Goal: Task Accomplishment & Management: Complete application form

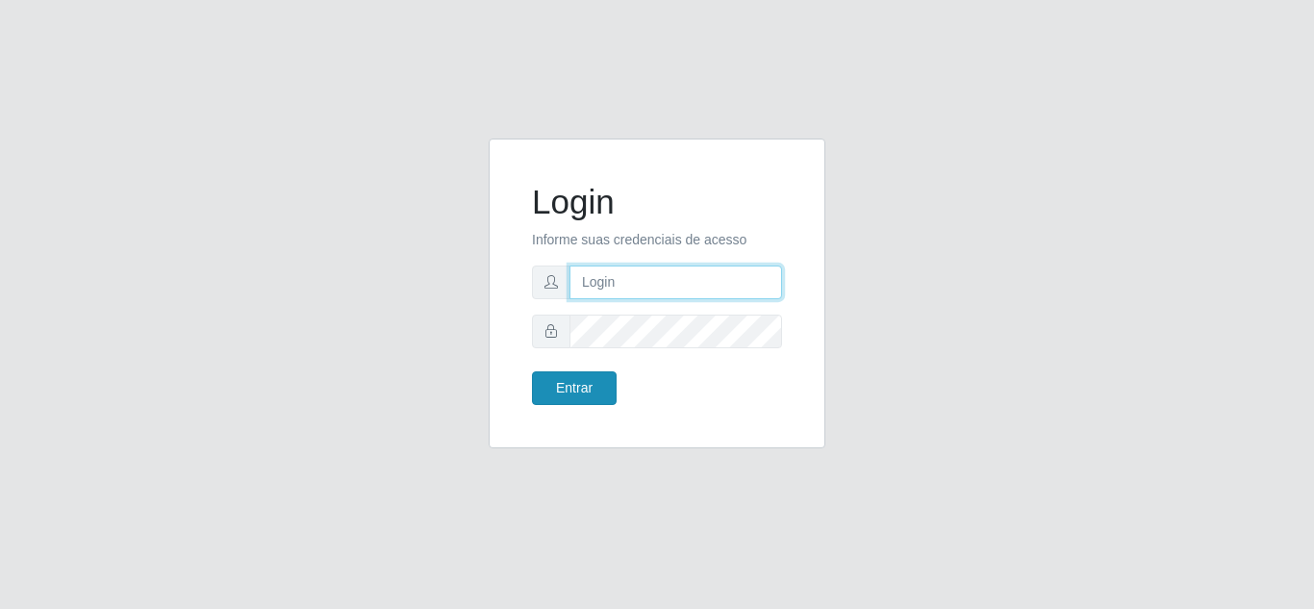
type input "precobom@rejane"
click at [585, 385] on button "Entrar" at bounding box center [574, 388] width 85 height 34
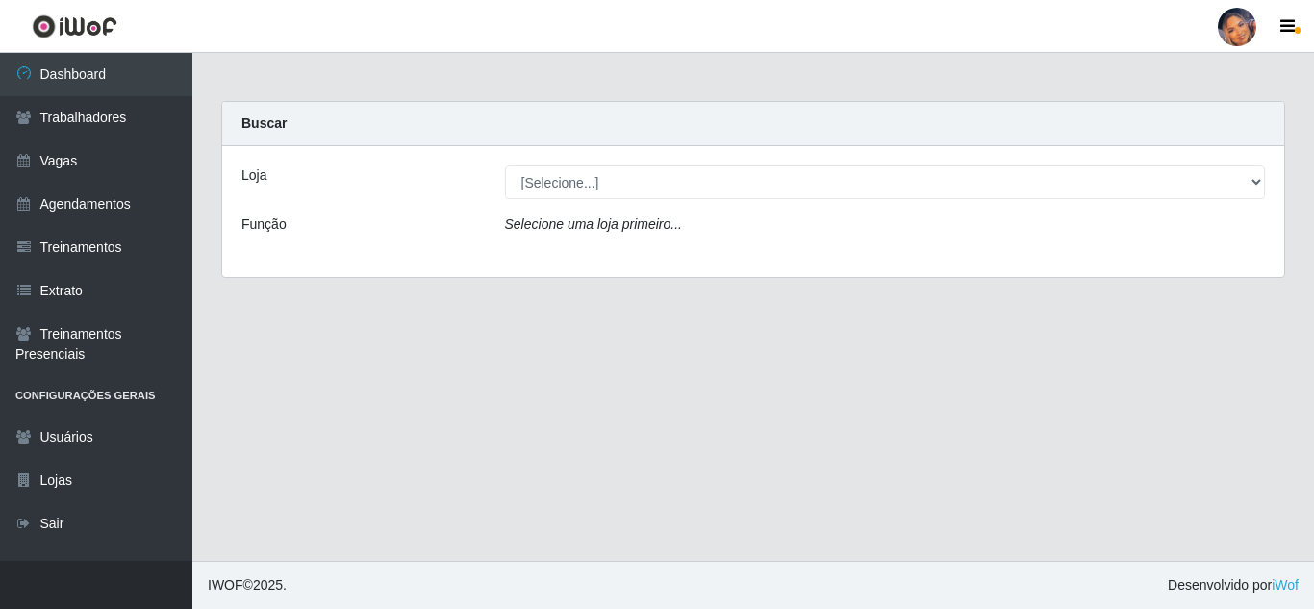
click at [609, 201] on div "Loja [Selecione...] Supermercado Preço Bom Função Selecione uma loja primeiro..." at bounding box center [753, 211] width 1062 height 131
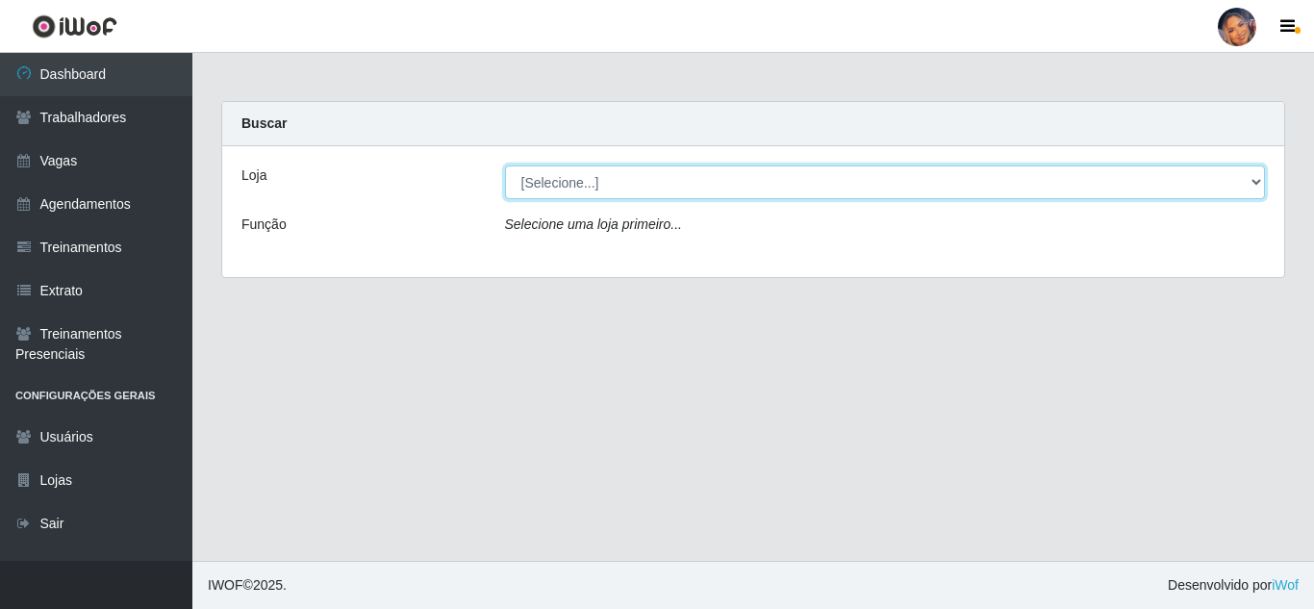
click at [621, 198] on select "[Selecione...] Supermercado Preço Bom" at bounding box center [885, 182] width 761 height 34
select select "169"
click at [505, 165] on select "[Selecione...] Supermercado Preço Bom" at bounding box center [885, 182] width 761 height 34
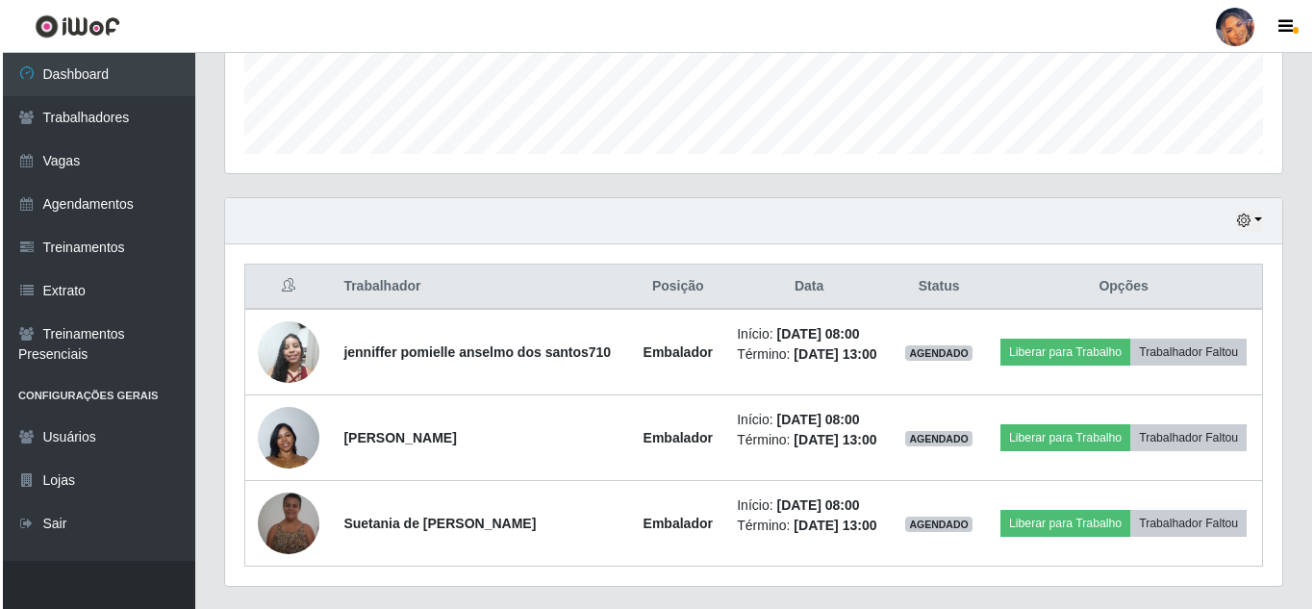
scroll to position [583, 0]
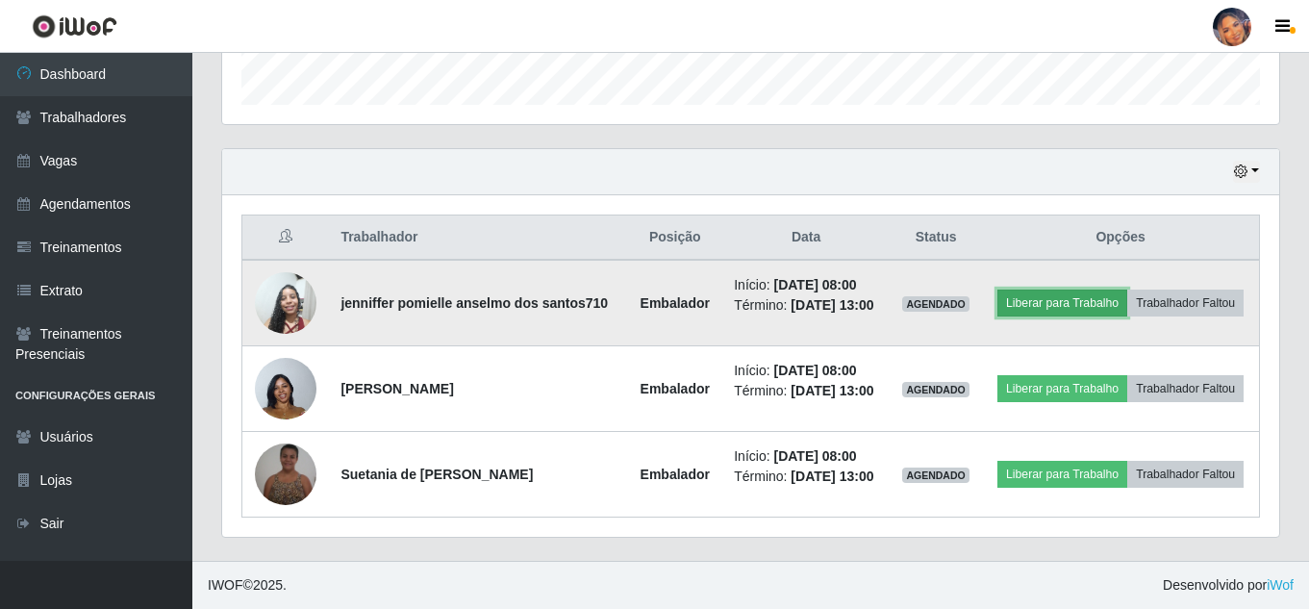
click at [1035, 299] on button "Liberar para Trabalho" at bounding box center [1063, 303] width 130 height 27
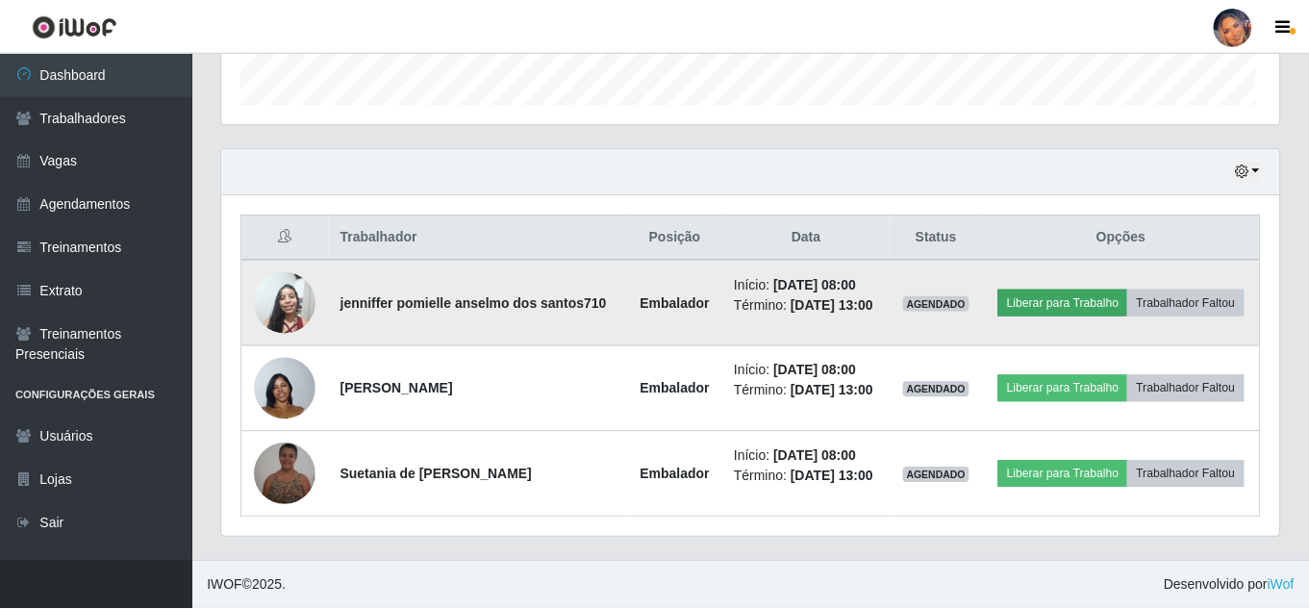
scroll to position [399, 1048]
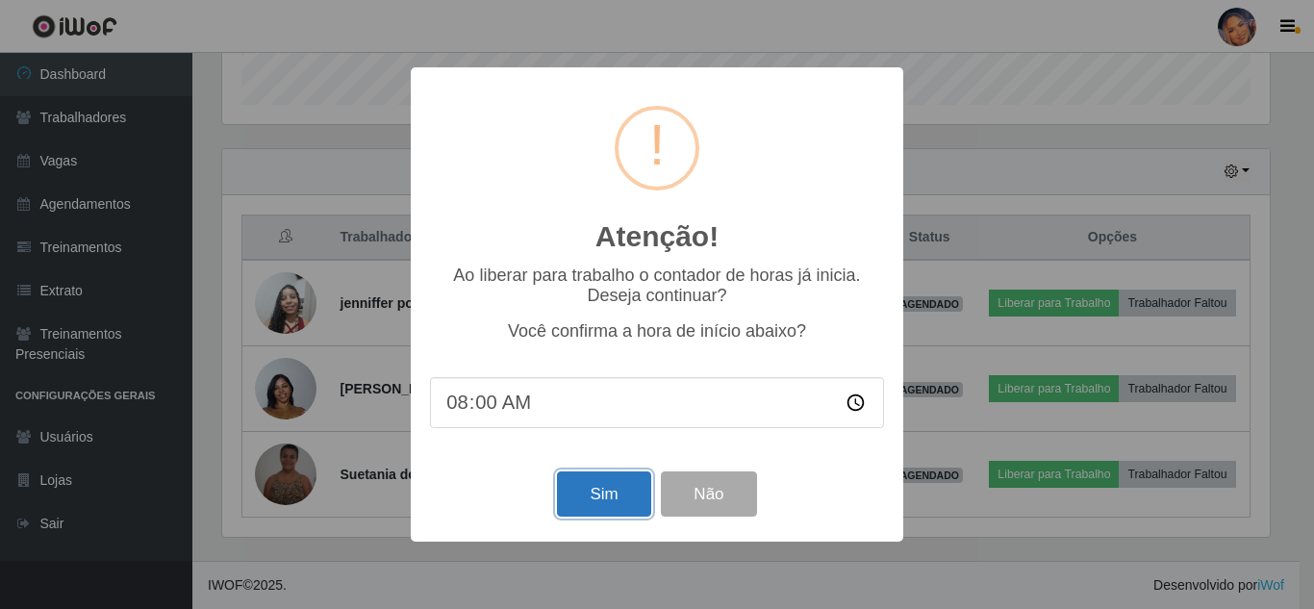
click at [613, 506] on button "Sim" at bounding box center [603, 493] width 93 height 45
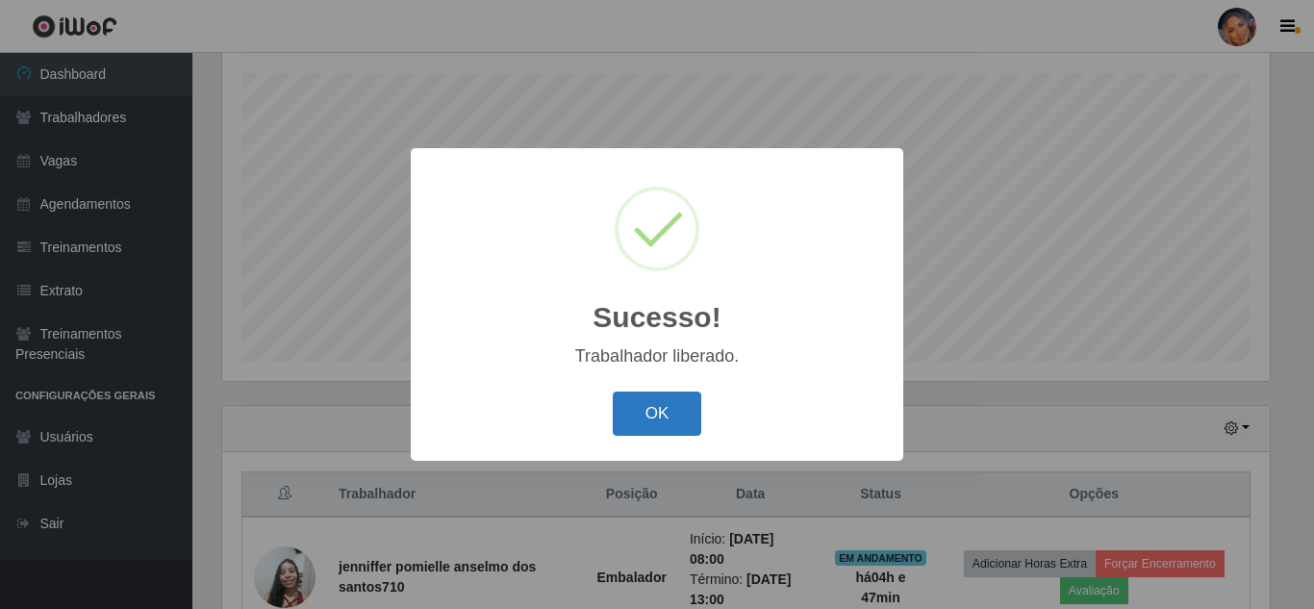
click at [682, 409] on button "OK" at bounding box center [657, 414] width 89 height 45
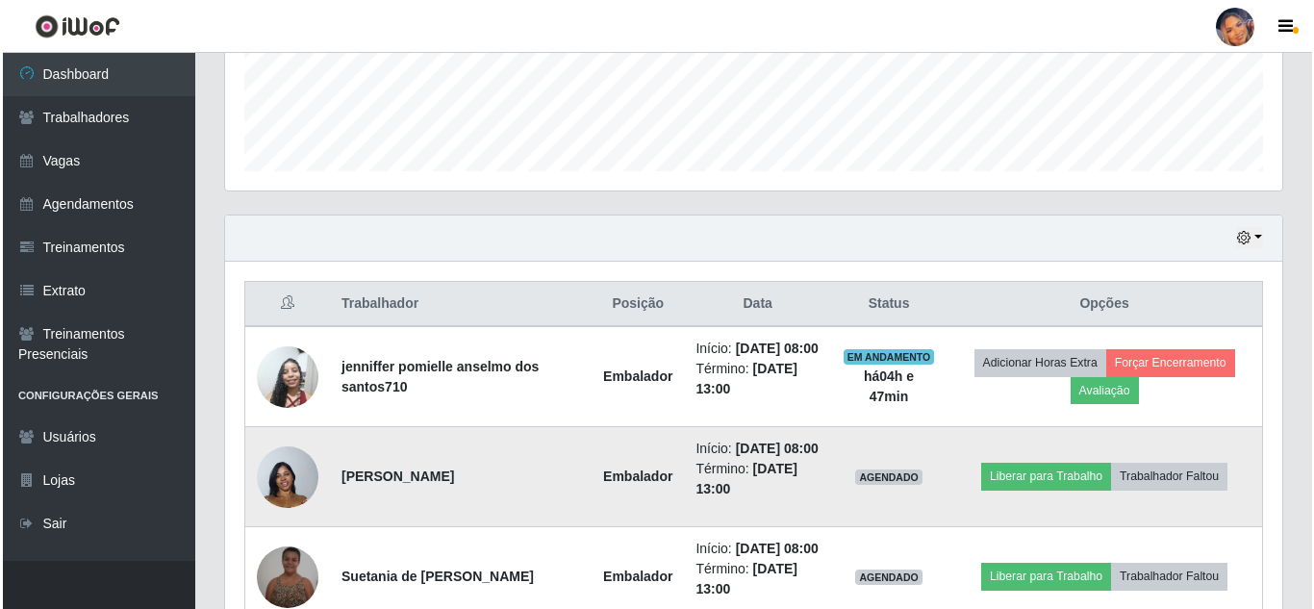
scroll to position [519, 0]
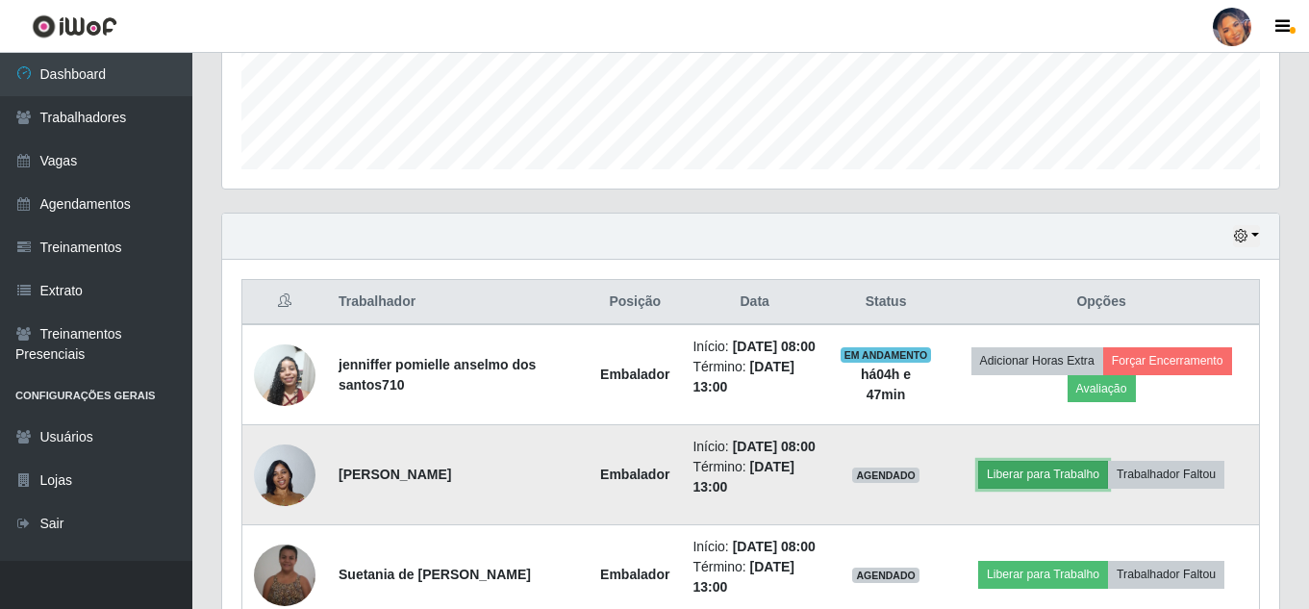
click at [1024, 488] on button "Liberar para Trabalho" at bounding box center [1043, 474] width 130 height 27
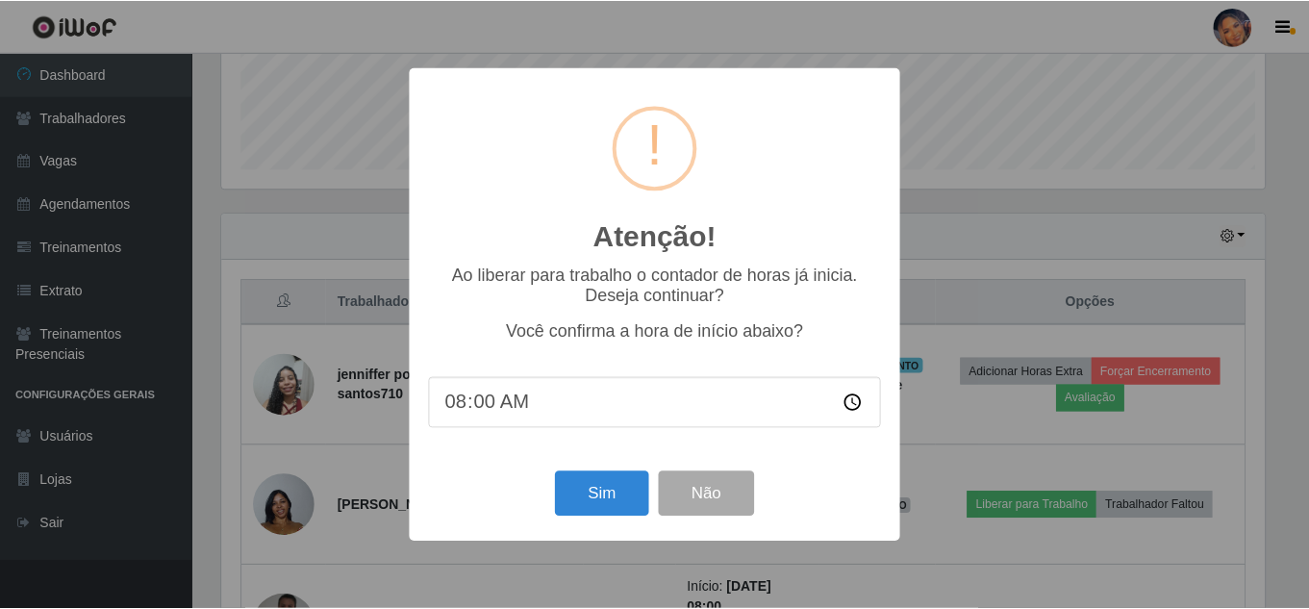
scroll to position [399, 1048]
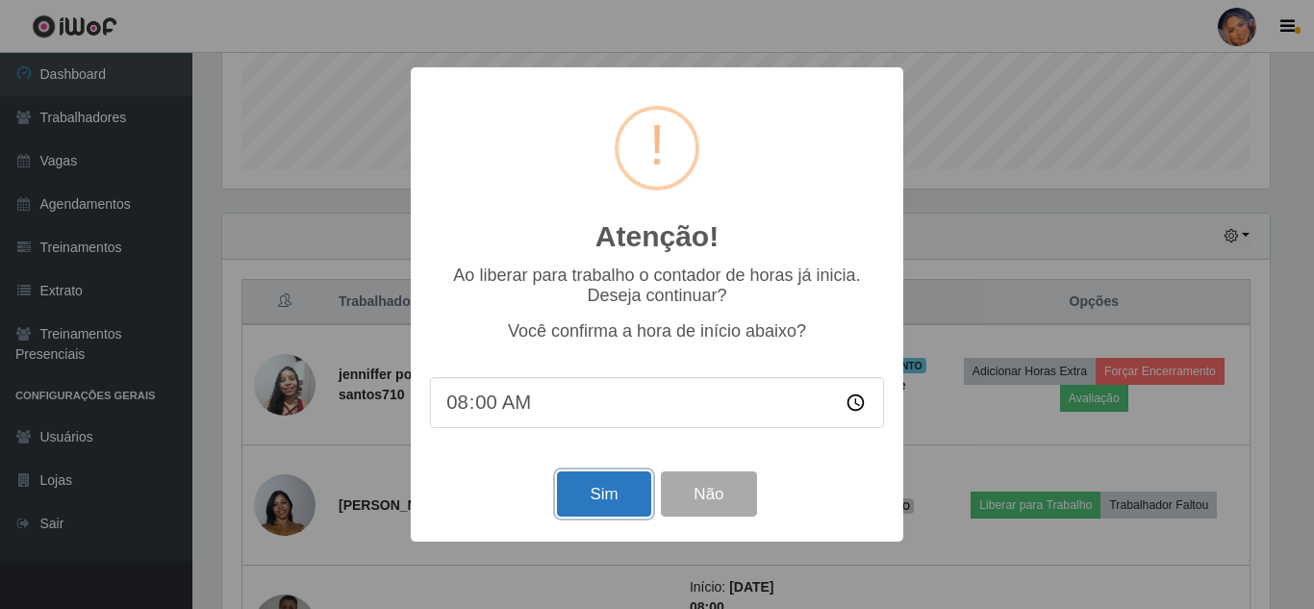
click at [576, 499] on button "Sim" at bounding box center [603, 493] width 93 height 45
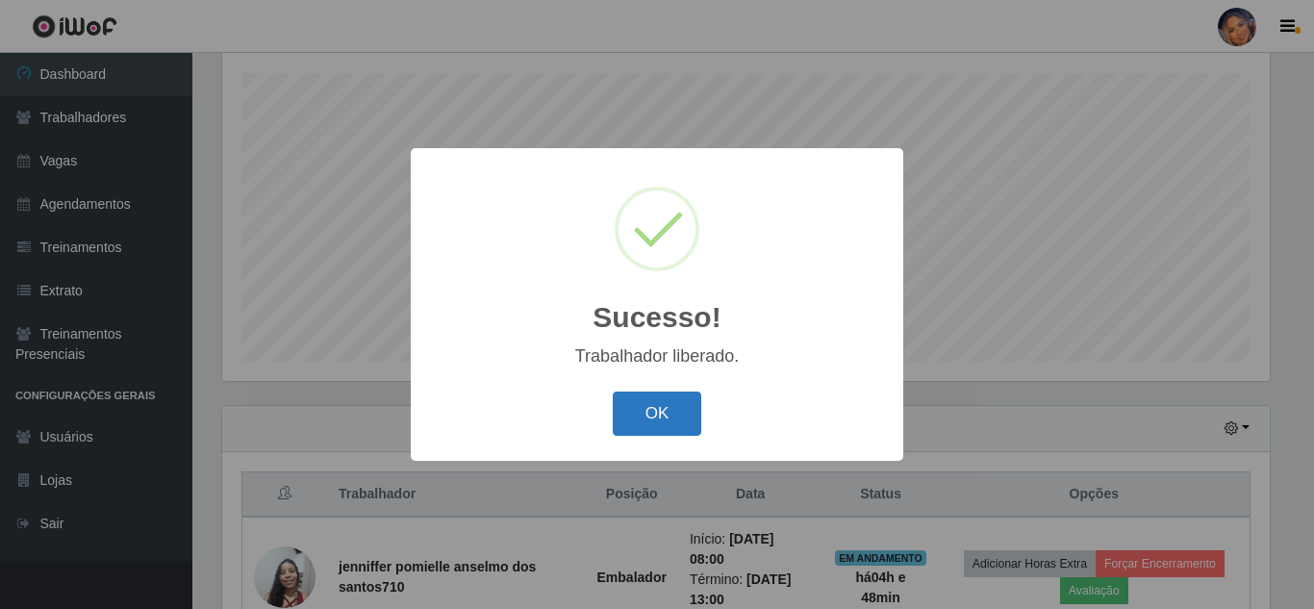
click at [697, 405] on button "OK" at bounding box center [657, 414] width 89 height 45
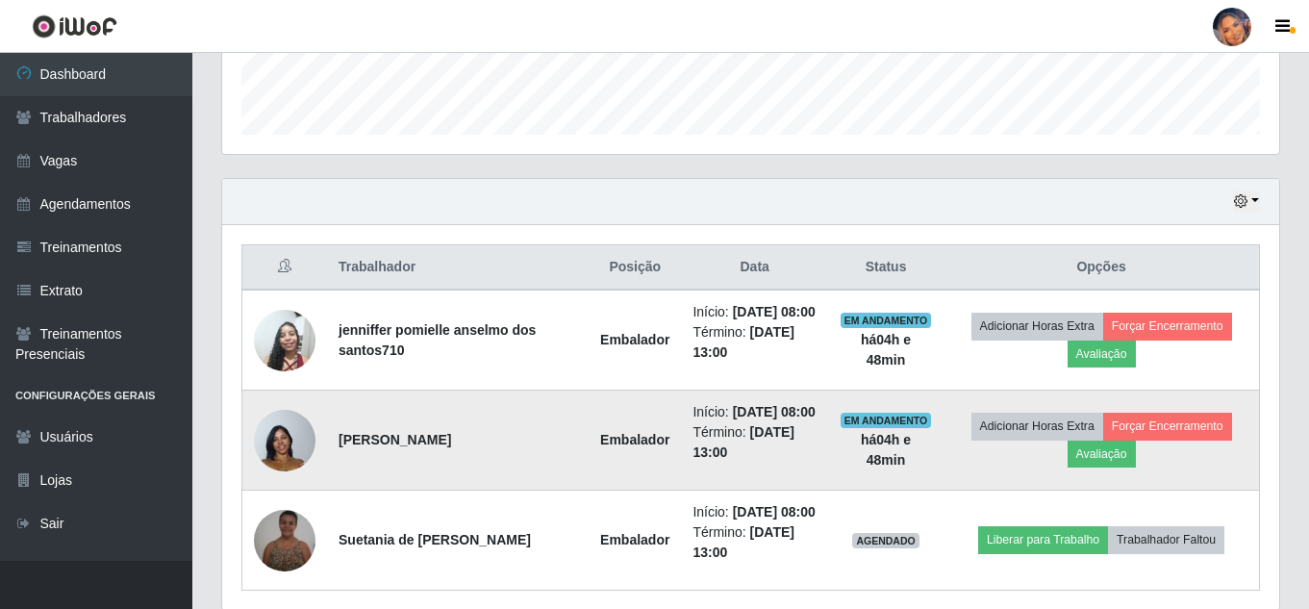
scroll to position [615, 0]
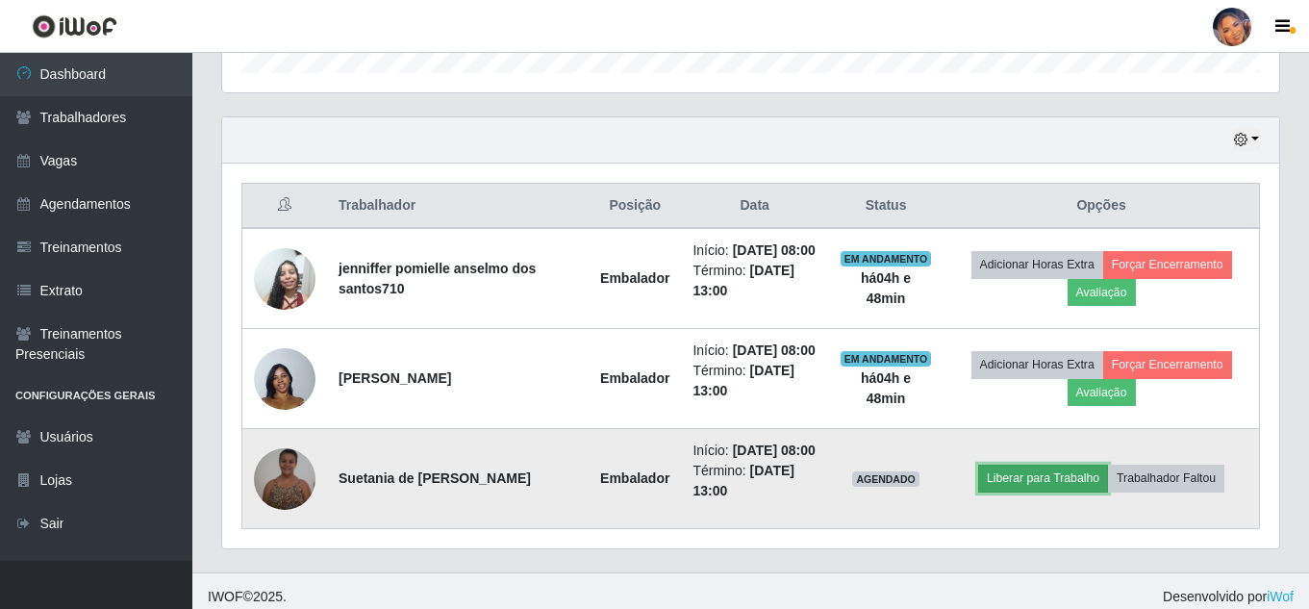
click at [1046, 492] on button "Liberar para Trabalho" at bounding box center [1043, 478] width 130 height 27
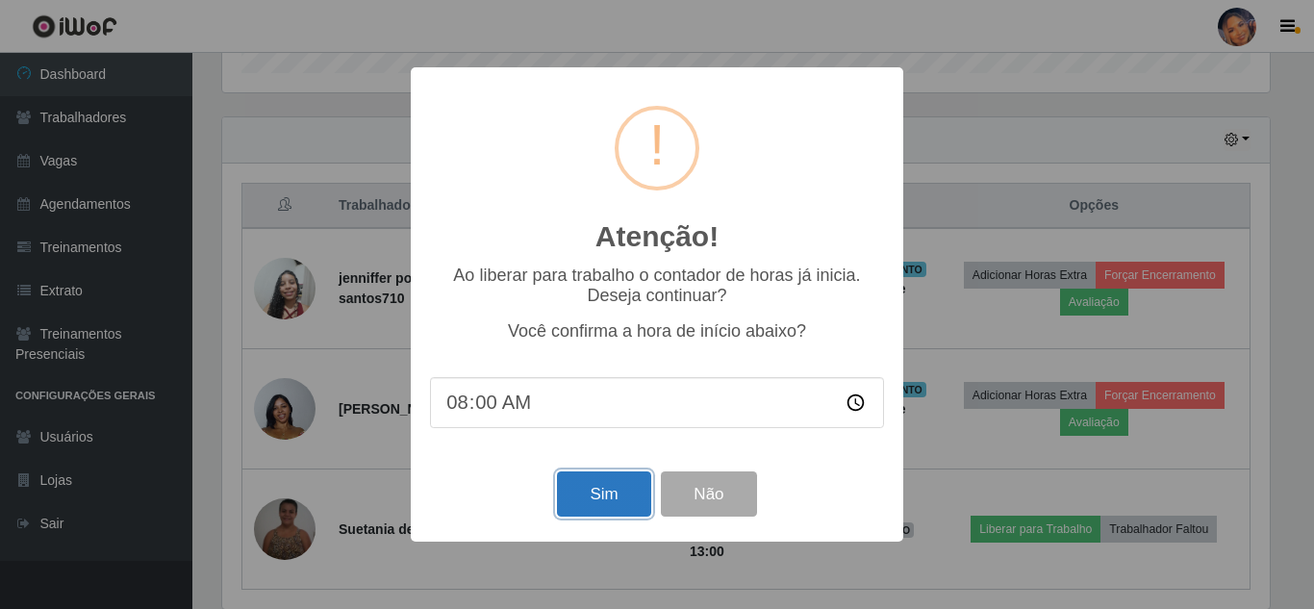
click at [624, 507] on button "Sim" at bounding box center [603, 493] width 93 height 45
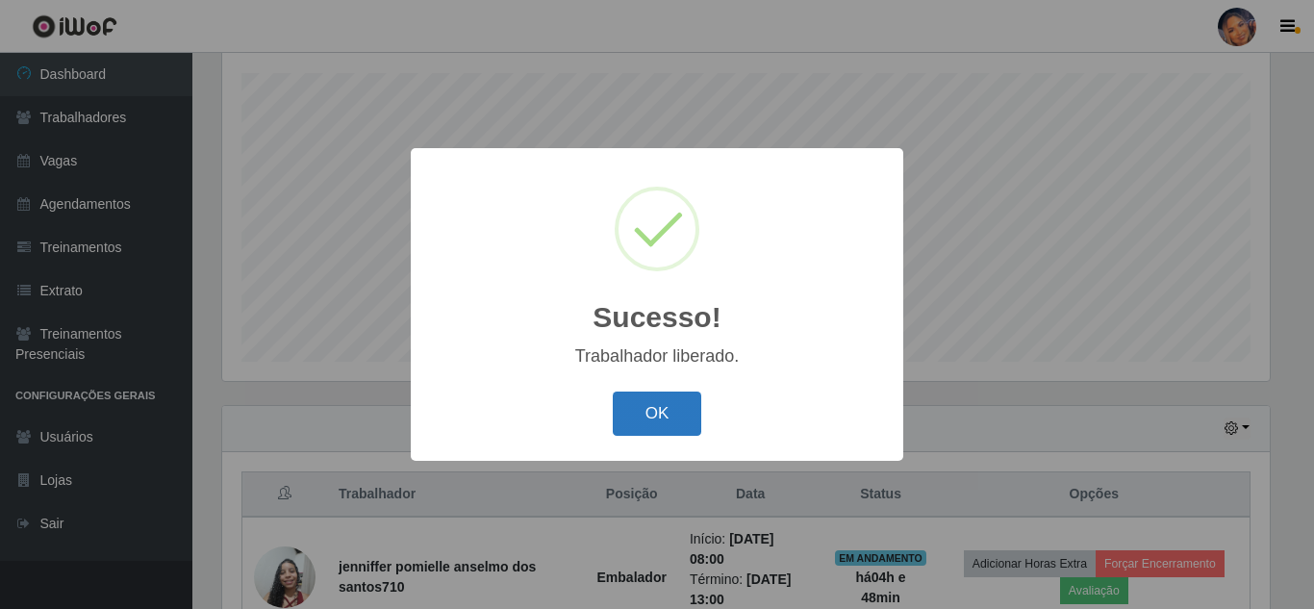
click at [662, 406] on button "OK" at bounding box center [657, 414] width 89 height 45
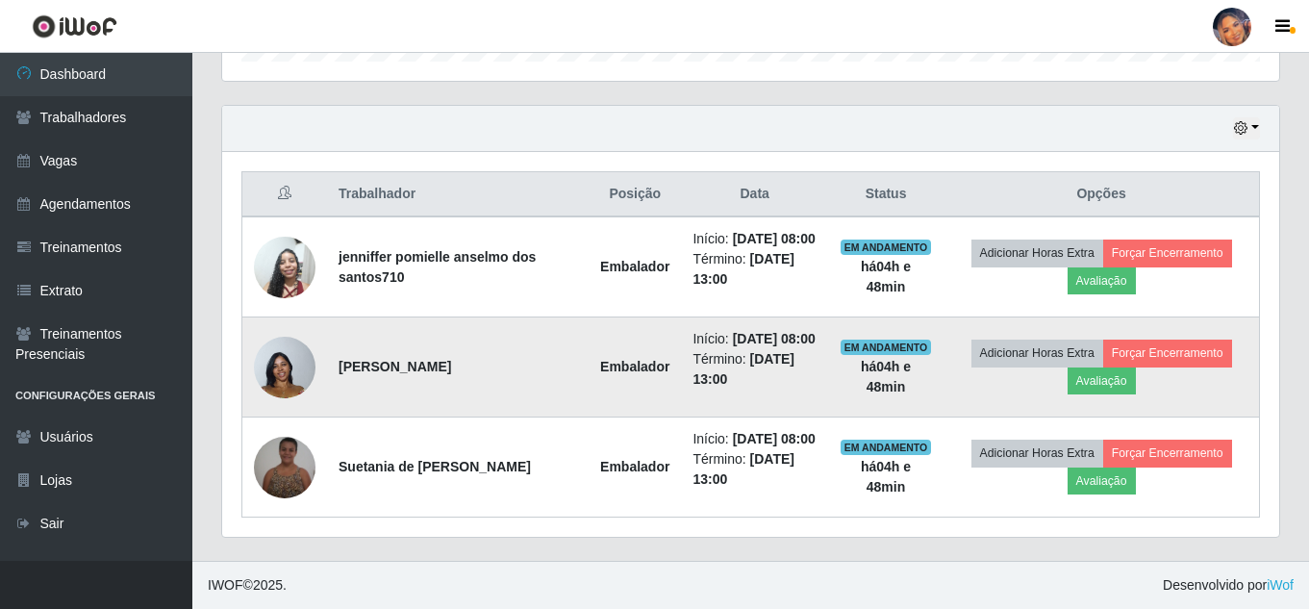
scroll to position [687, 0]
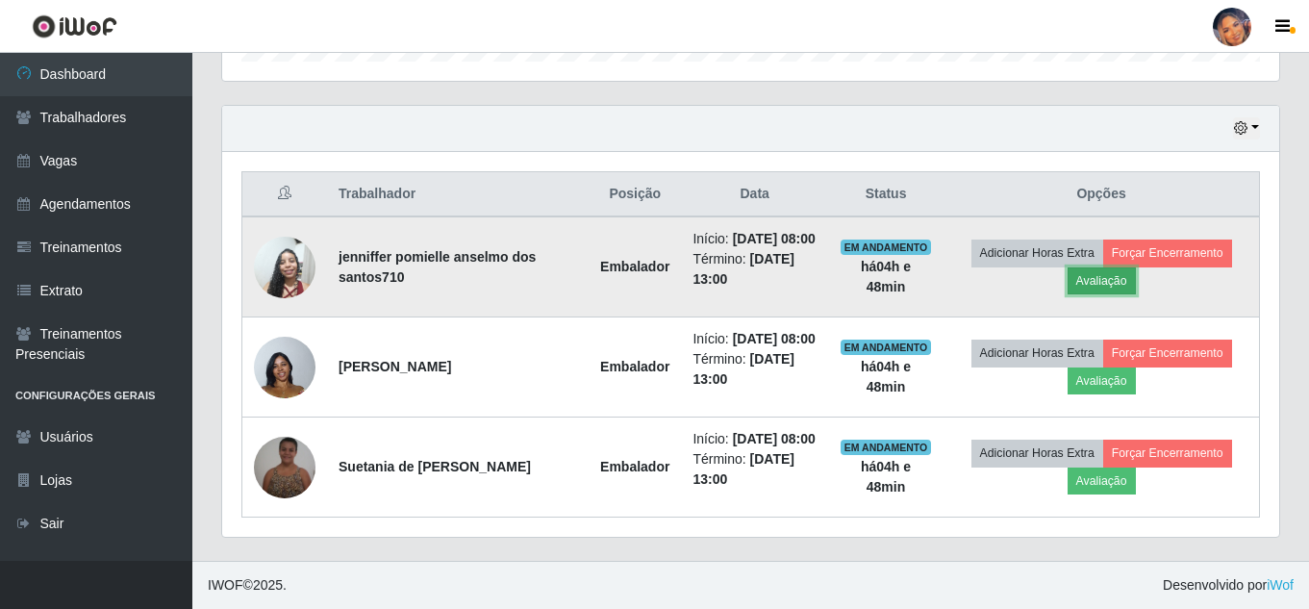
click at [1091, 267] on button "Avaliação" at bounding box center [1102, 280] width 68 height 27
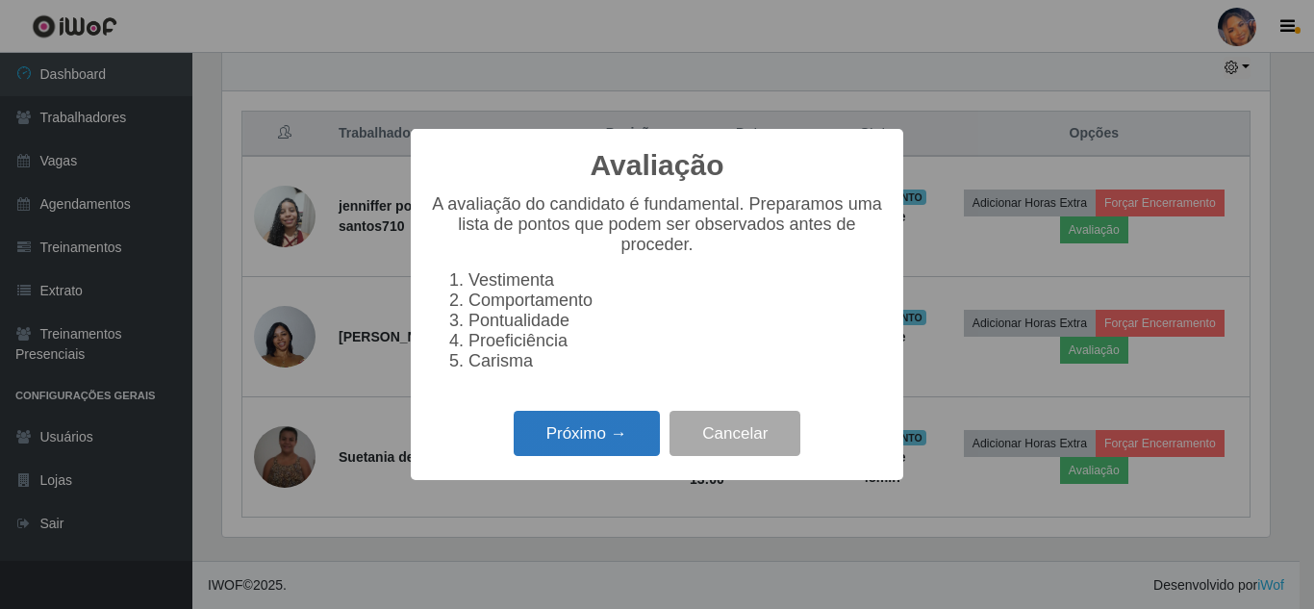
click at [611, 441] on button "Próximo →" at bounding box center [587, 433] width 146 height 45
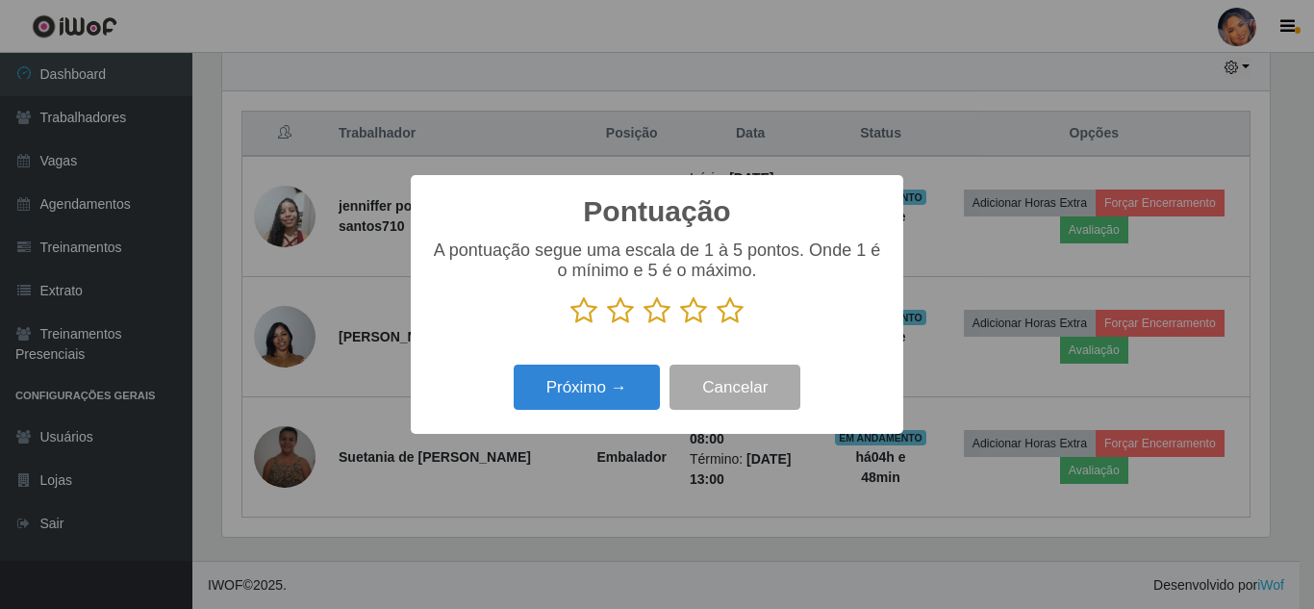
click at [739, 308] on icon at bounding box center [730, 310] width 27 height 29
click at [717, 325] on input "radio" at bounding box center [717, 325] width 0 height 0
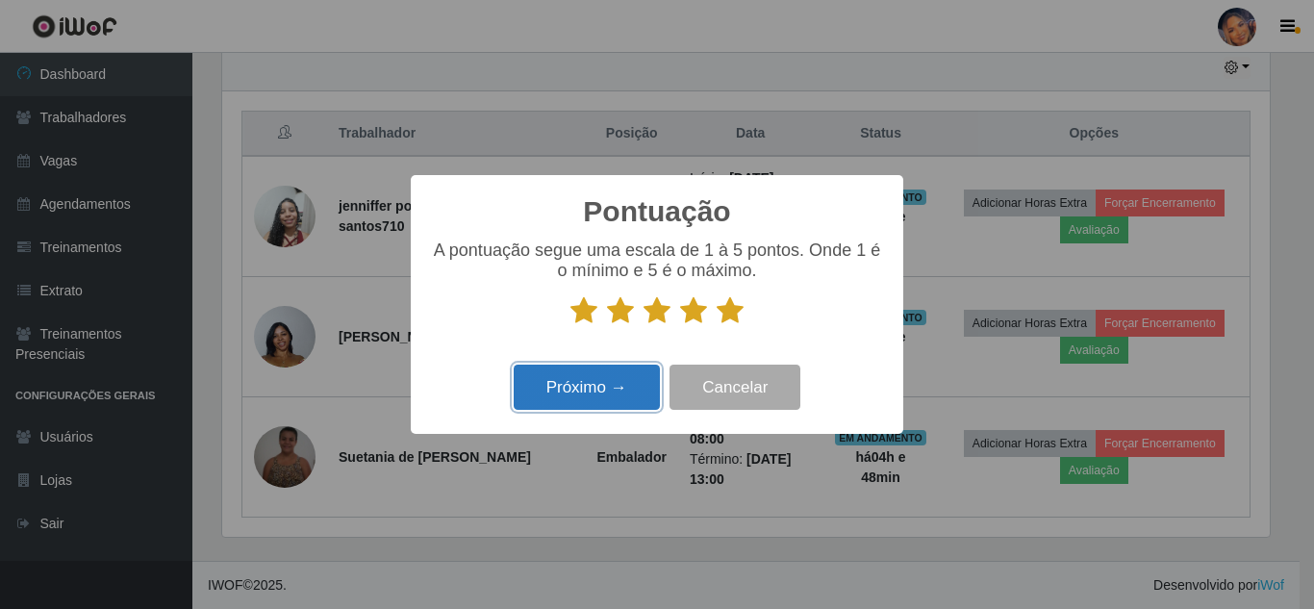
click at [596, 399] on button "Próximo →" at bounding box center [587, 387] width 146 height 45
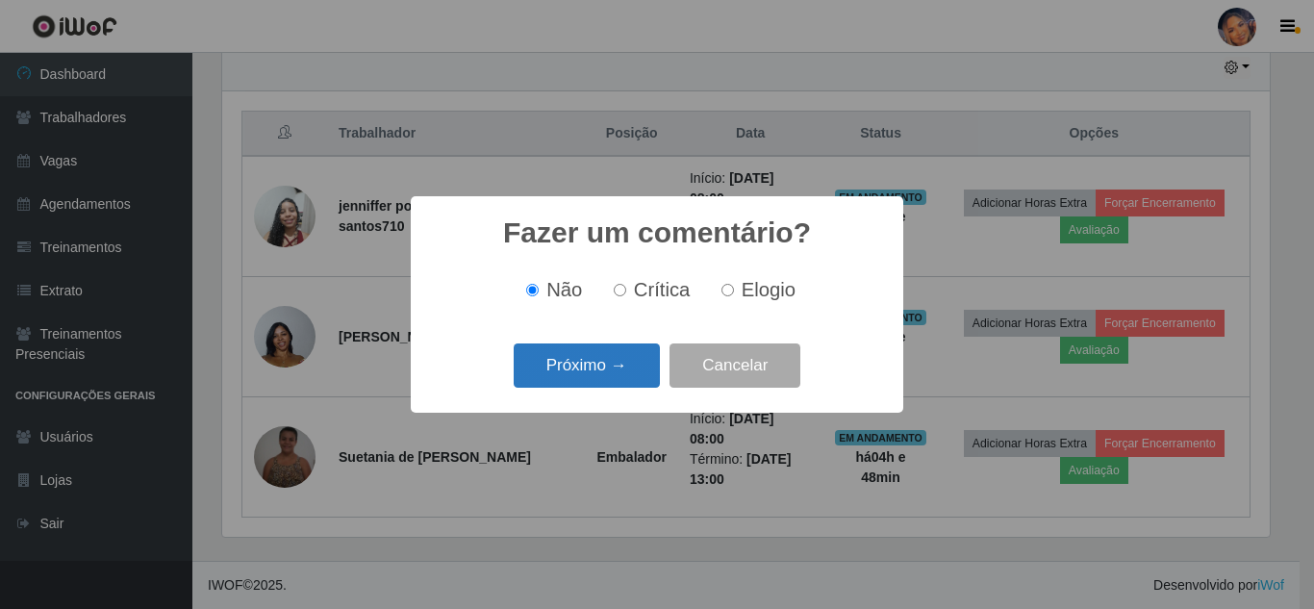
click at [640, 384] on button "Próximo →" at bounding box center [587, 365] width 146 height 45
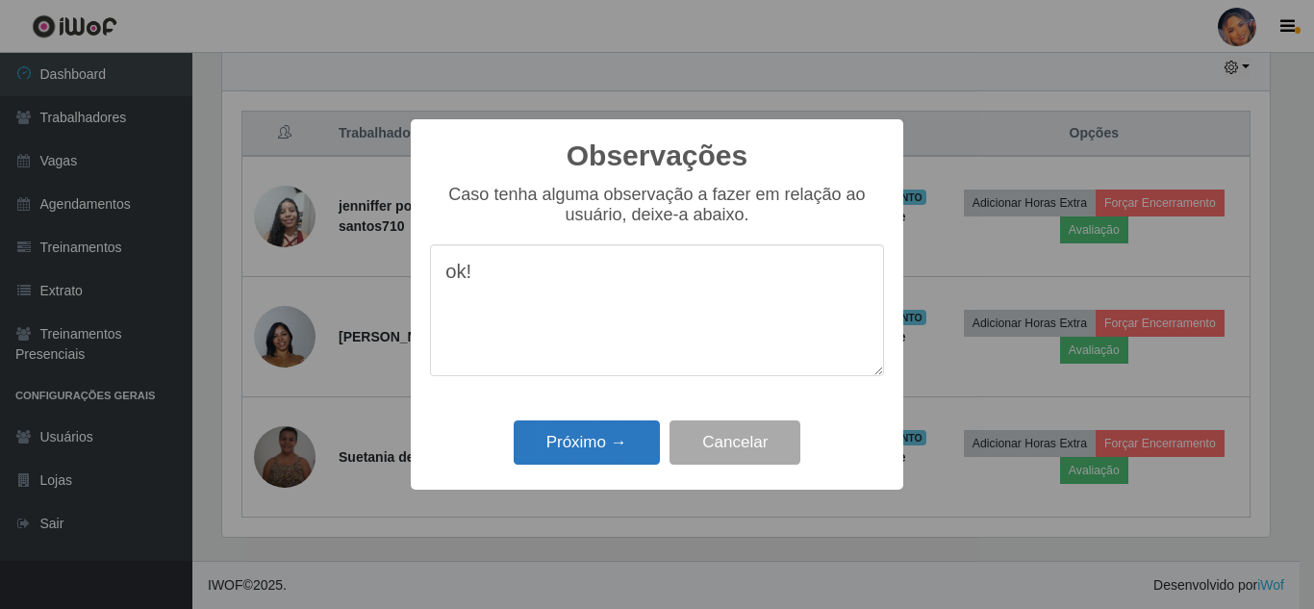
type textarea "ok!"
click at [593, 435] on button "Próximo →" at bounding box center [587, 442] width 146 height 45
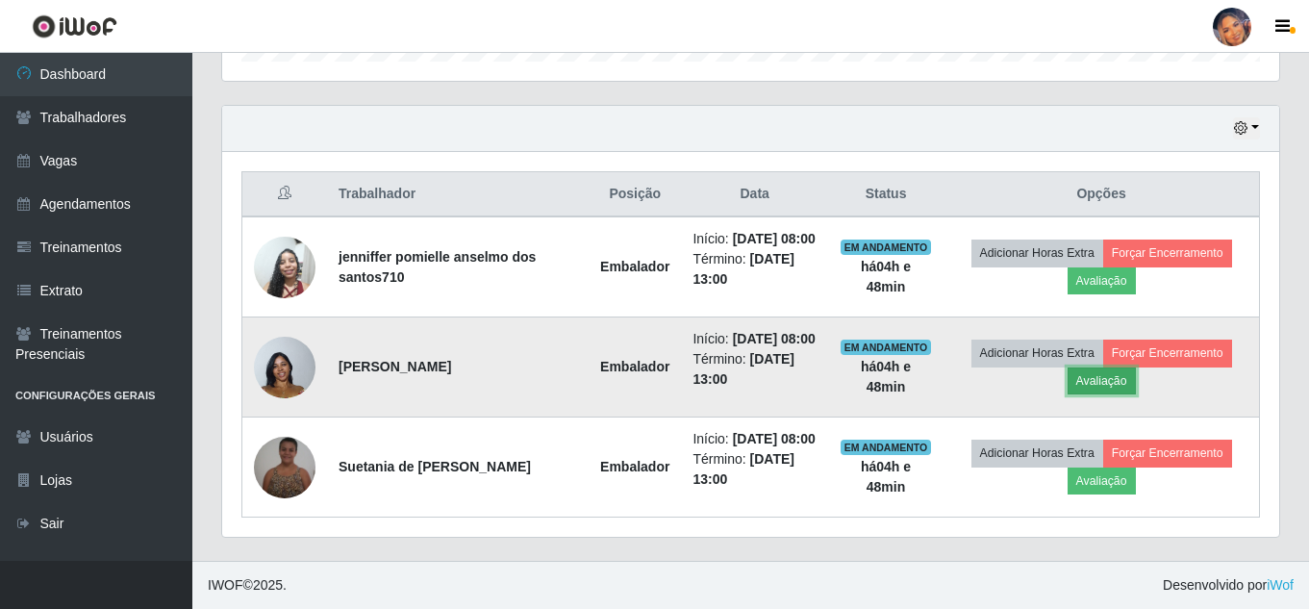
click at [1115, 368] on button "Avaliação" at bounding box center [1102, 381] width 68 height 27
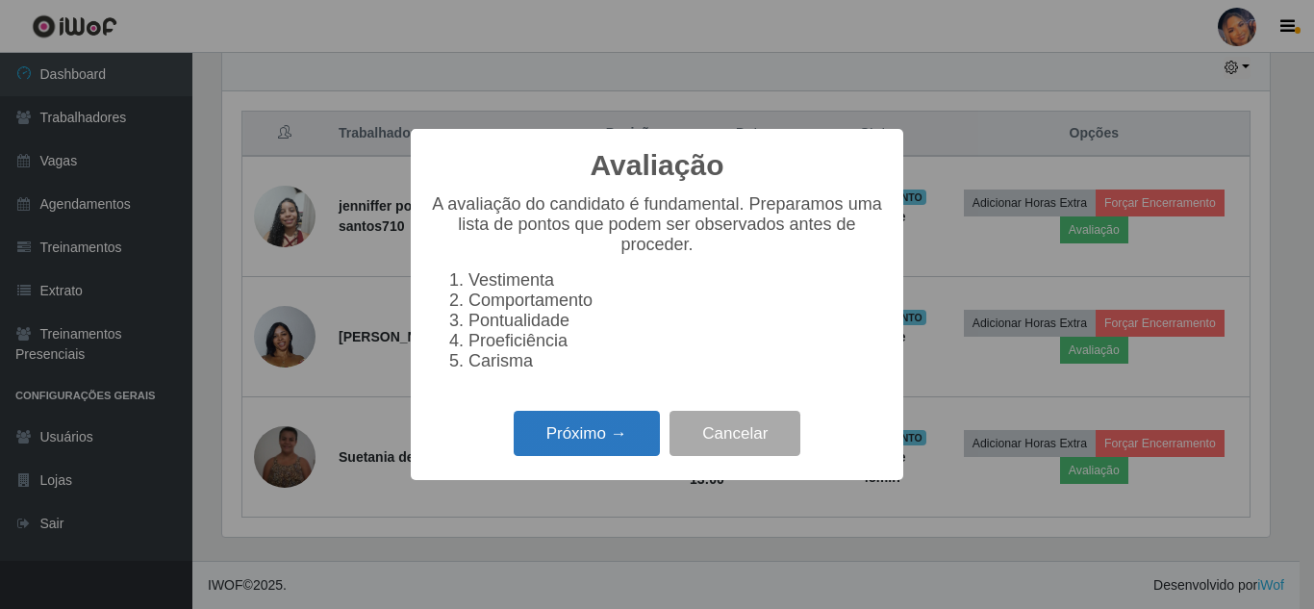
click at [571, 430] on button "Próximo →" at bounding box center [587, 433] width 146 height 45
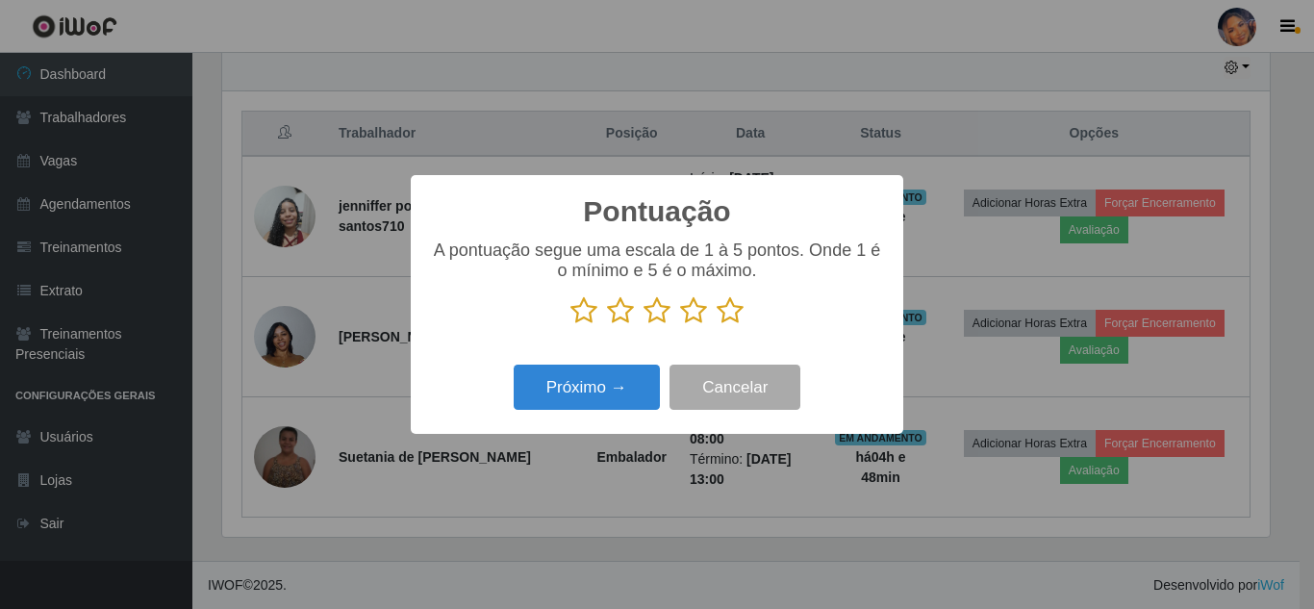
click at [724, 316] on icon at bounding box center [730, 310] width 27 height 29
click at [717, 325] on input "radio" at bounding box center [717, 325] width 0 height 0
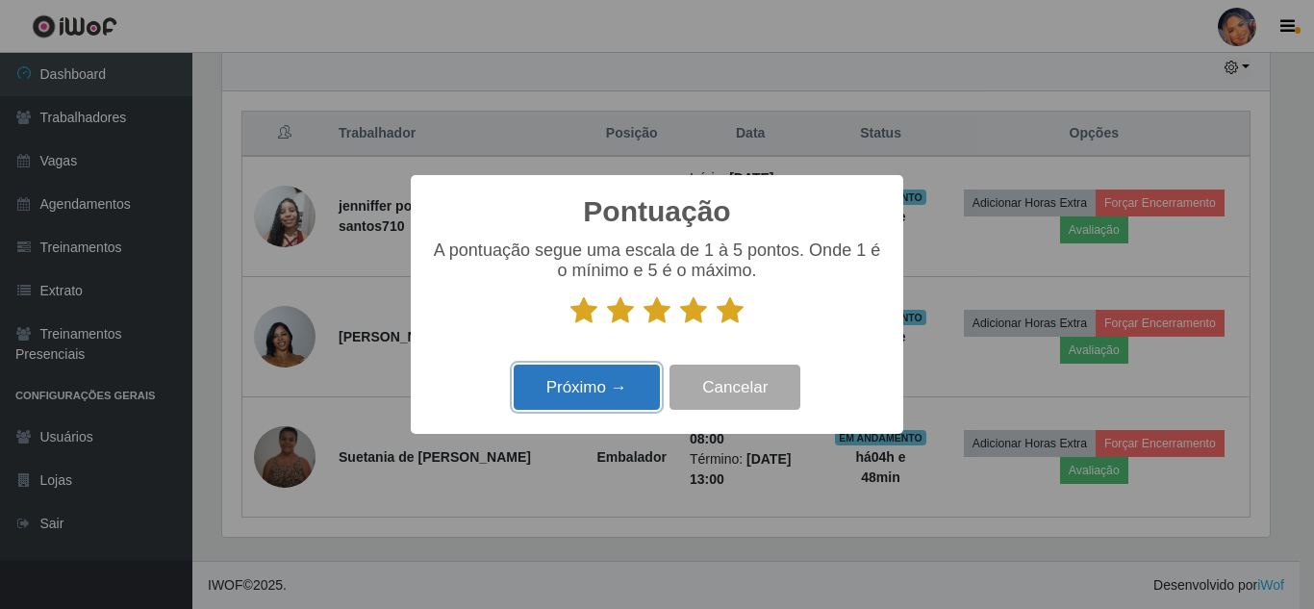
click at [586, 389] on button "Próximo →" at bounding box center [587, 387] width 146 height 45
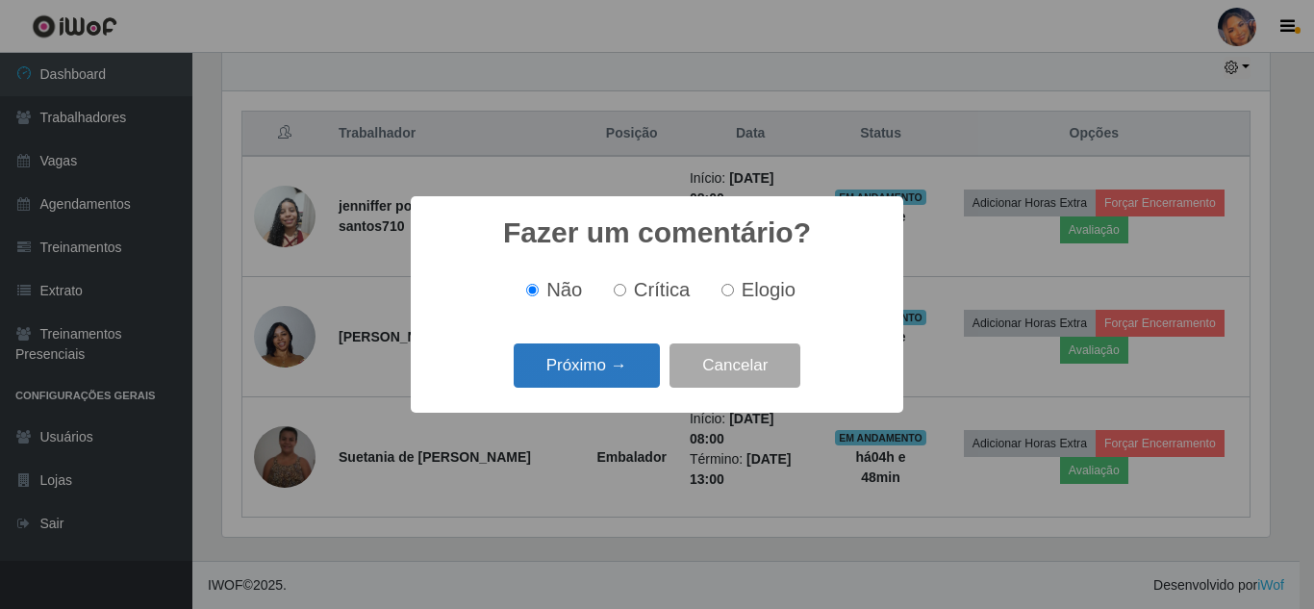
click at [560, 372] on button "Próximo →" at bounding box center [587, 365] width 146 height 45
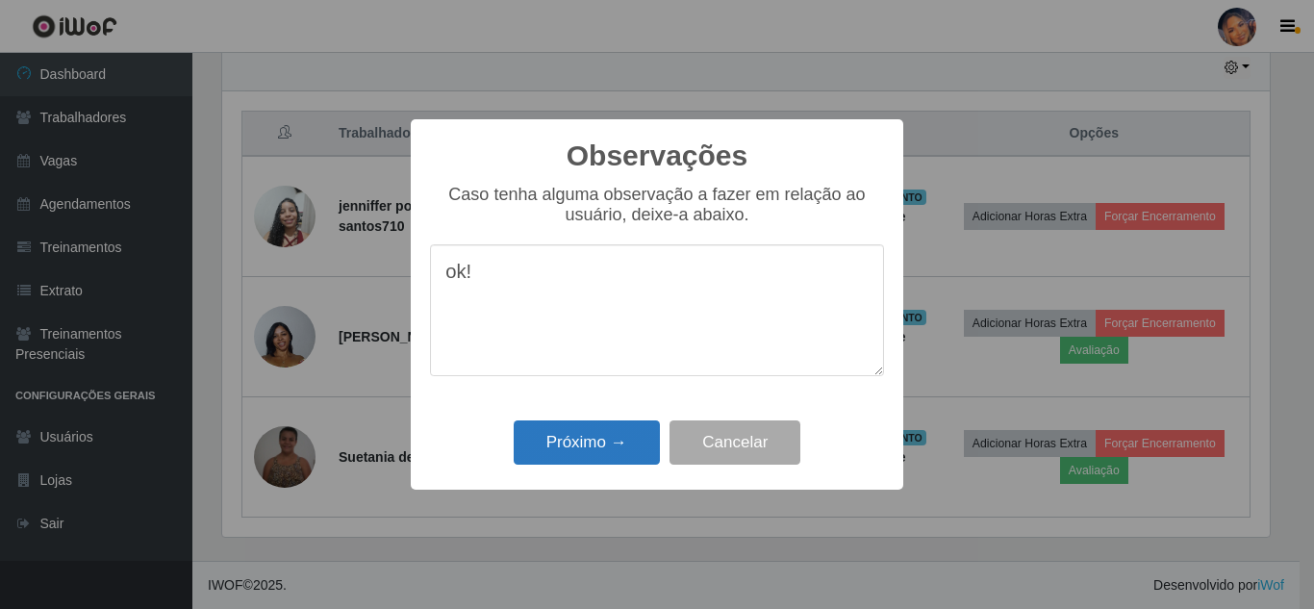
type textarea "ok!"
click at [600, 440] on button "Próximo →" at bounding box center [587, 442] width 146 height 45
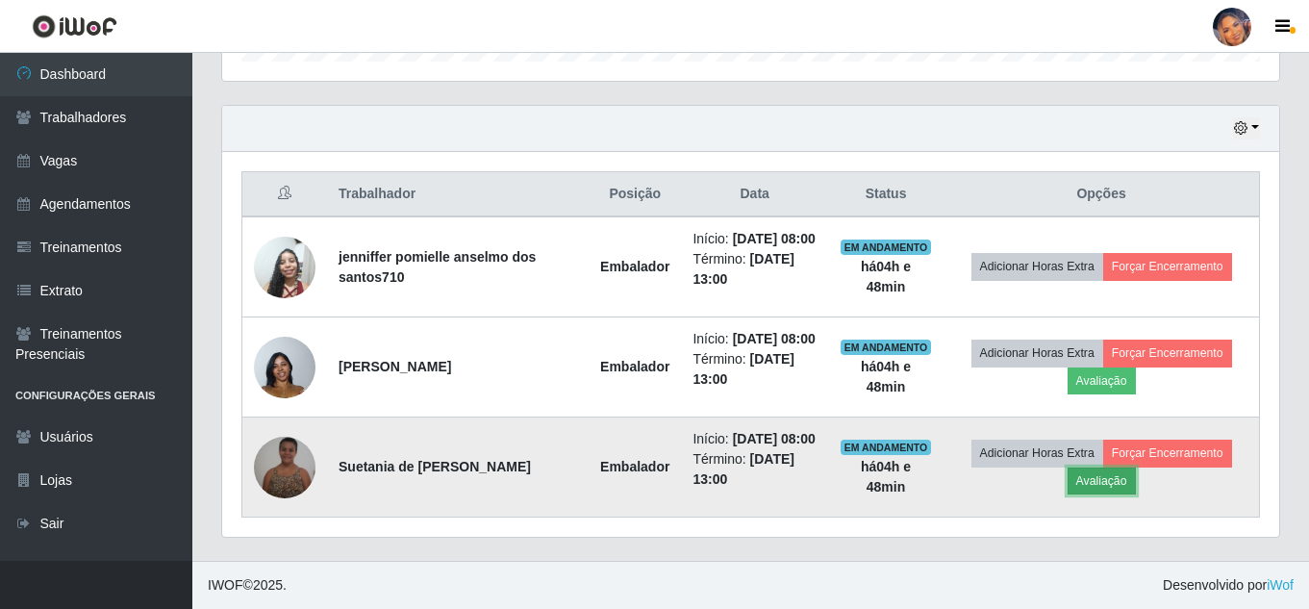
click at [1115, 475] on button "Avaliação" at bounding box center [1102, 481] width 68 height 27
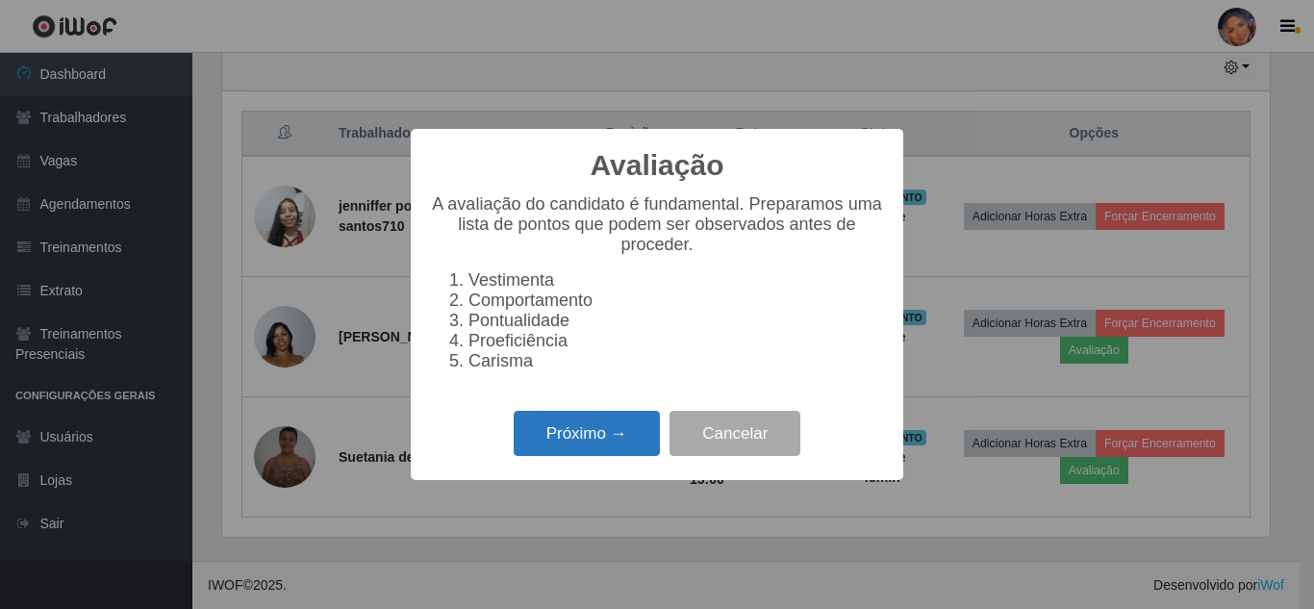
click at [585, 451] on button "Próximo →" at bounding box center [587, 433] width 146 height 45
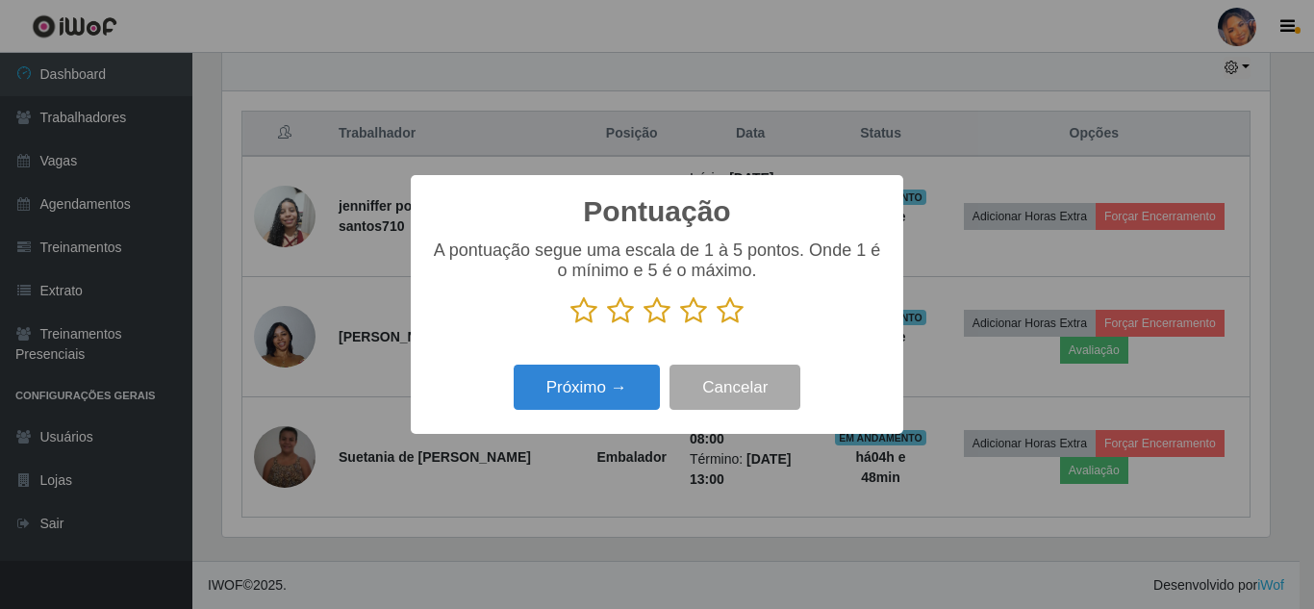
click at [732, 314] on icon at bounding box center [730, 310] width 27 height 29
click at [717, 325] on input "radio" at bounding box center [717, 325] width 0 height 0
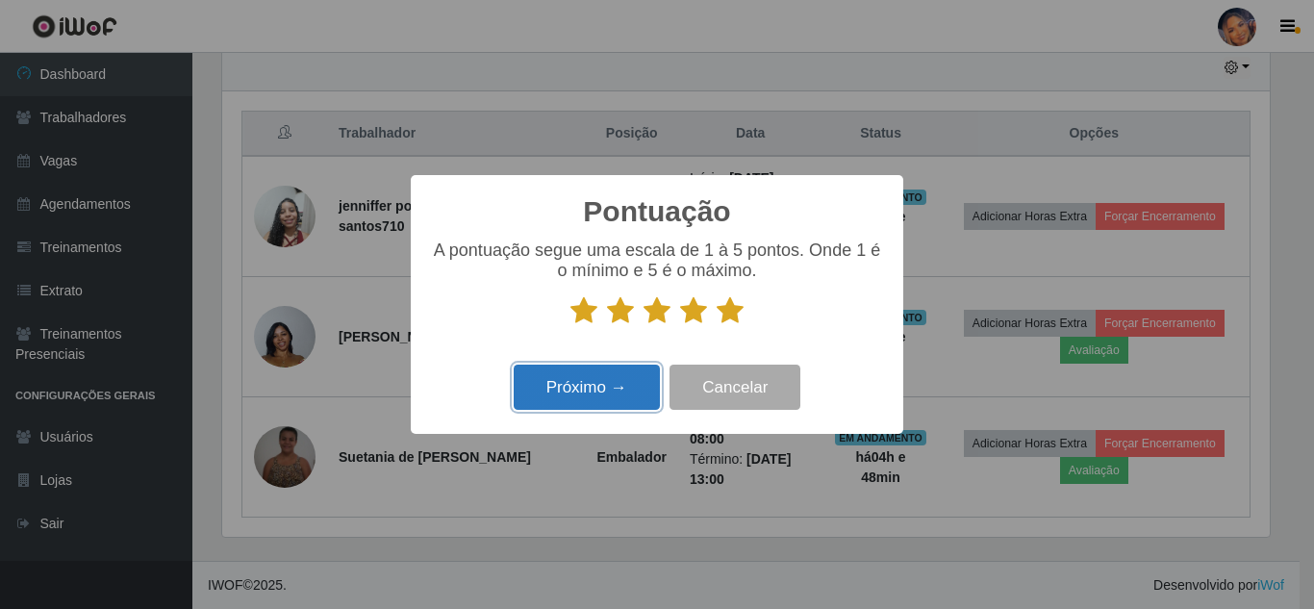
click at [626, 395] on button "Próximo →" at bounding box center [587, 387] width 146 height 45
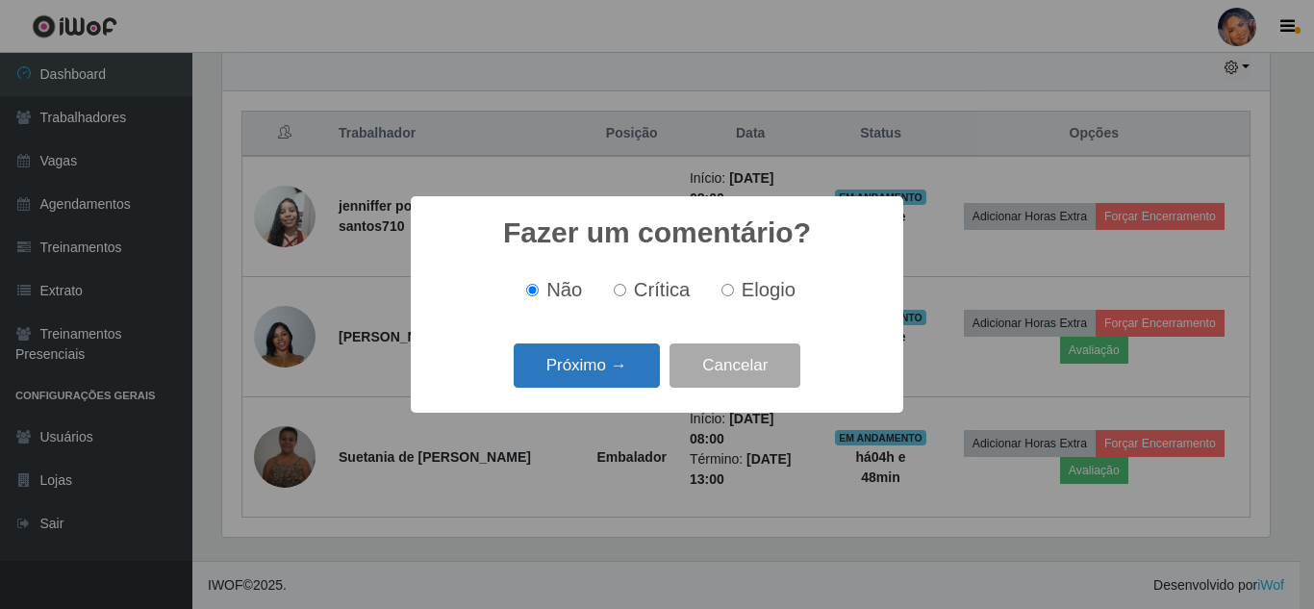
click at [605, 375] on button "Próximo →" at bounding box center [587, 365] width 146 height 45
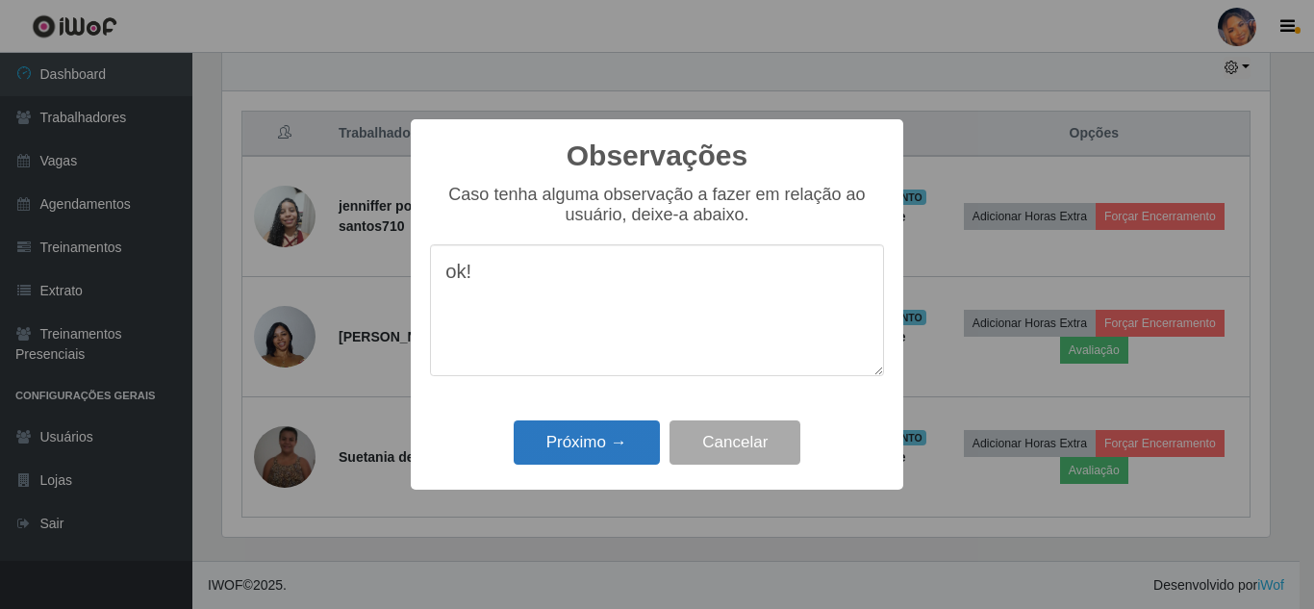
type textarea "ok!"
click at [604, 453] on button "Próximo →" at bounding box center [587, 442] width 146 height 45
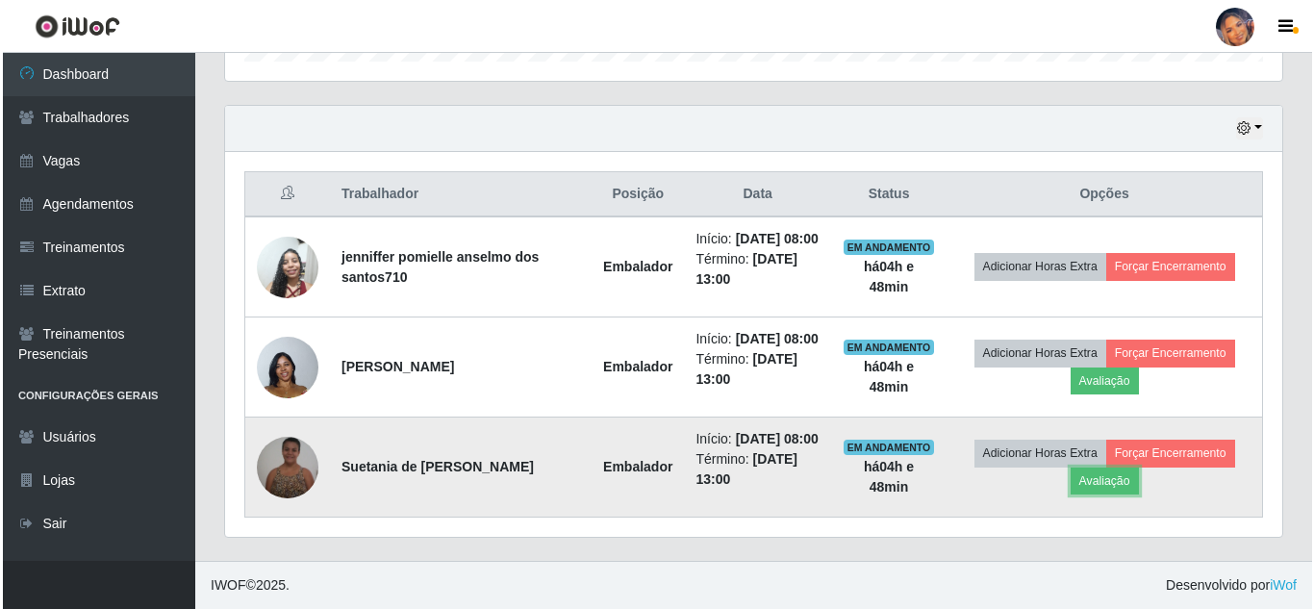
scroll to position [399, 1057]
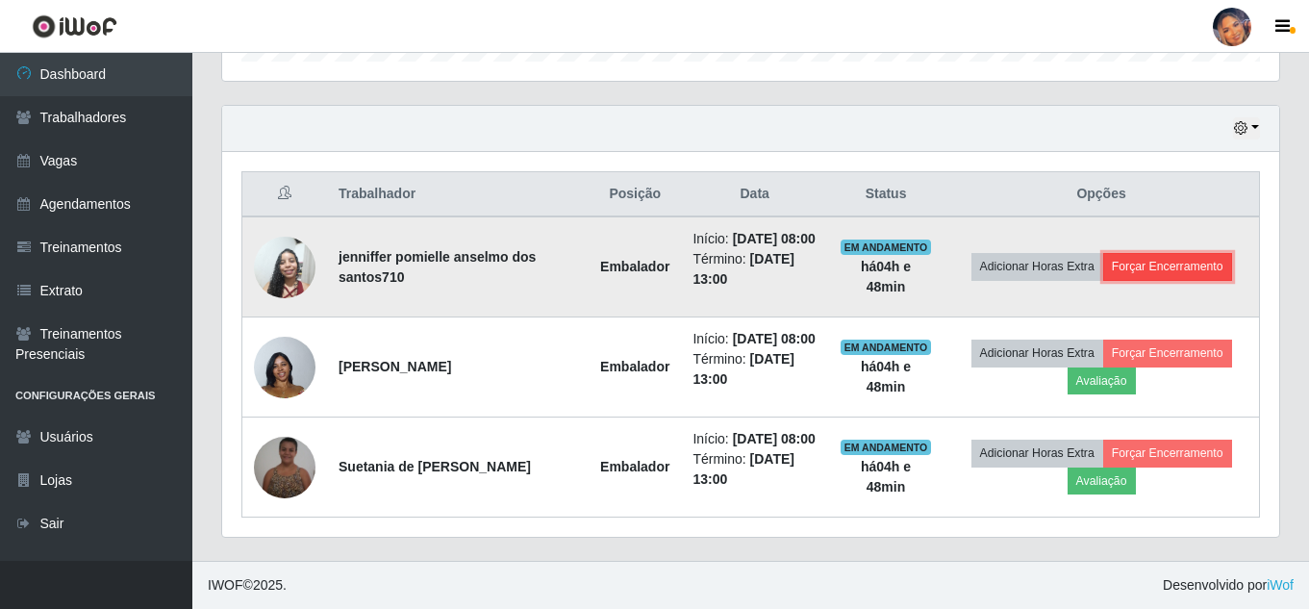
click at [1123, 253] on button "Forçar Encerramento" at bounding box center [1168, 266] width 129 height 27
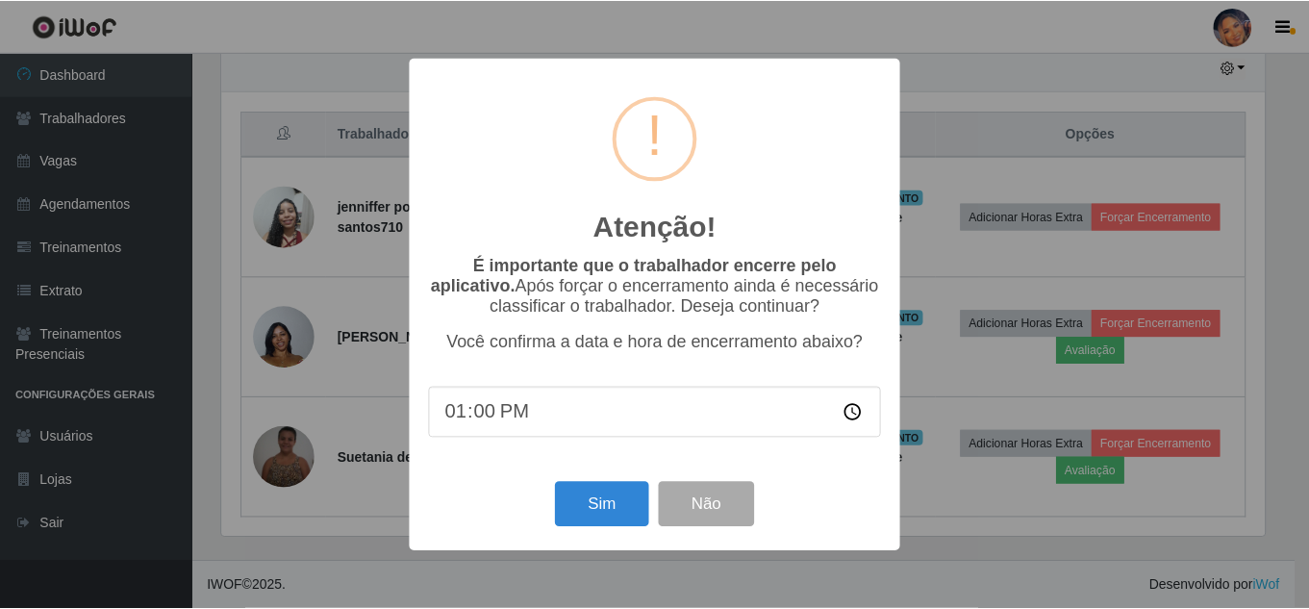
scroll to position [399, 1048]
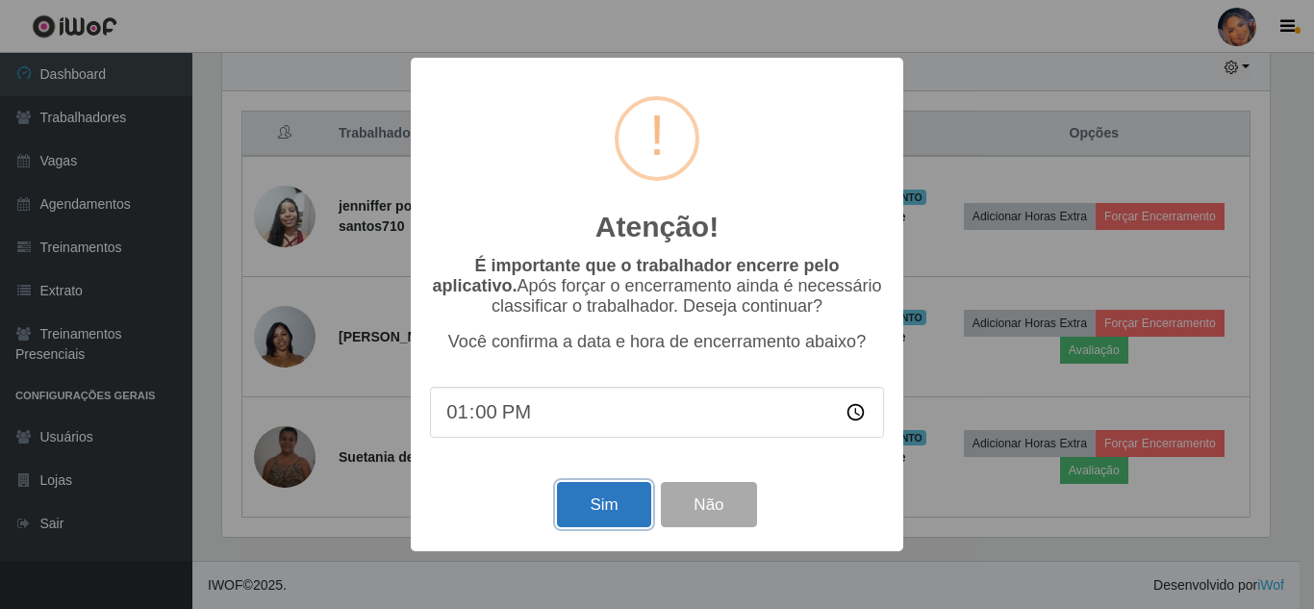
click at [598, 513] on button "Sim" at bounding box center [603, 504] width 93 height 45
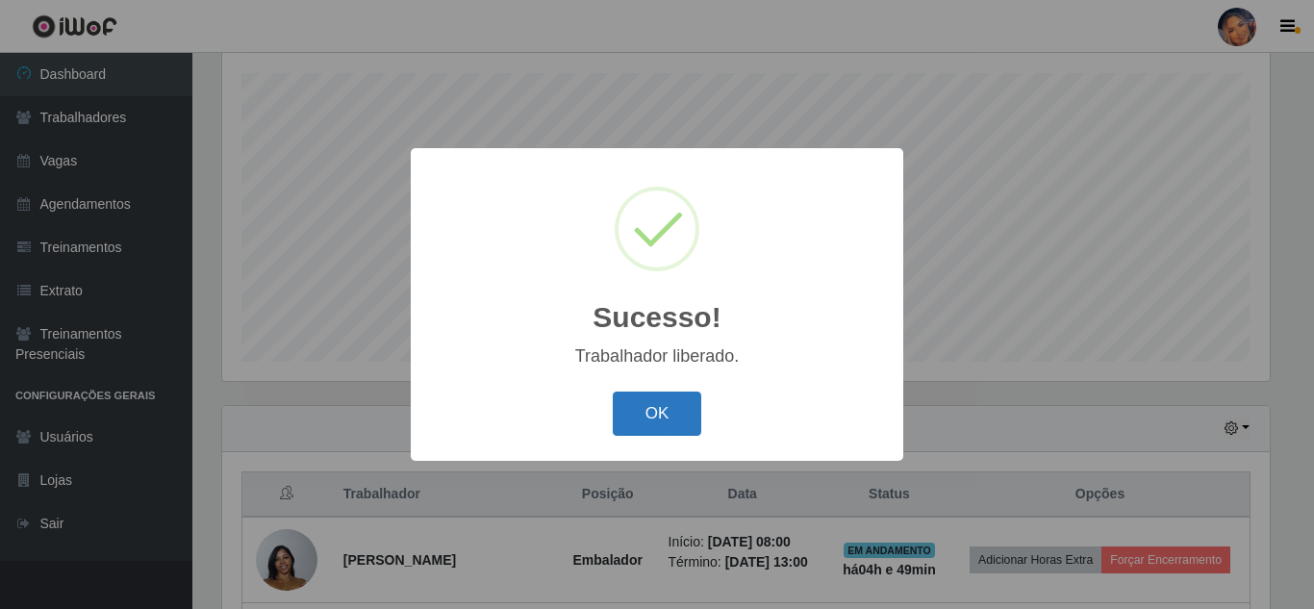
click at [671, 397] on button "OK" at bounding box center [657, 414] width 89 height 45
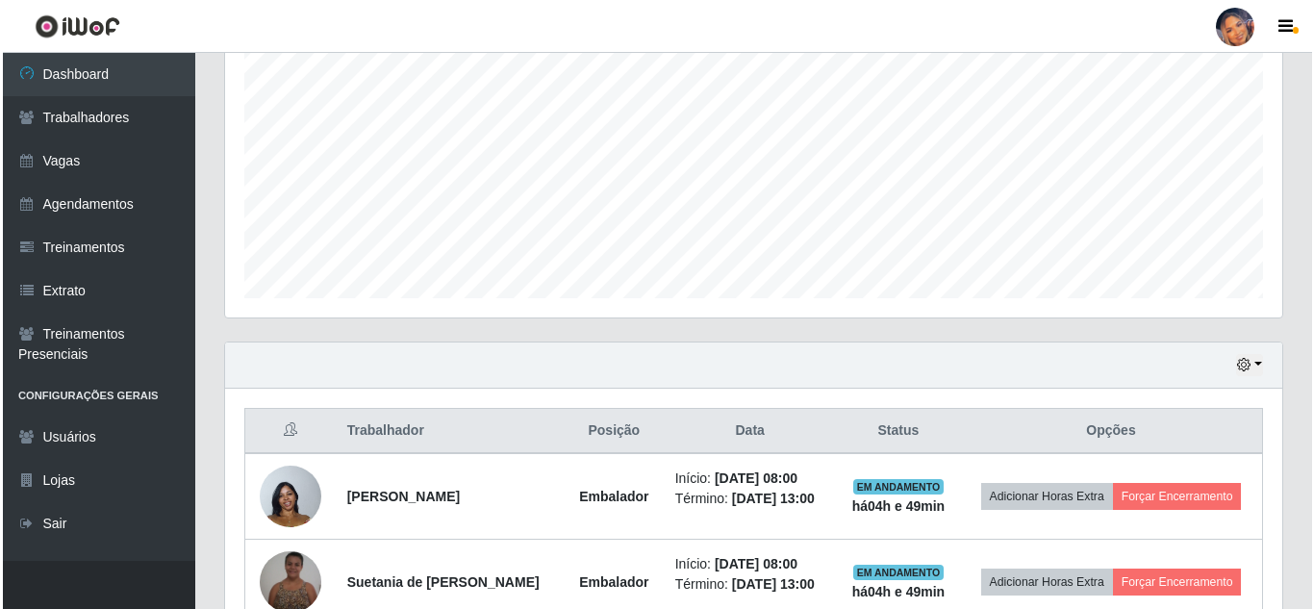
scroll to position [497, 0]
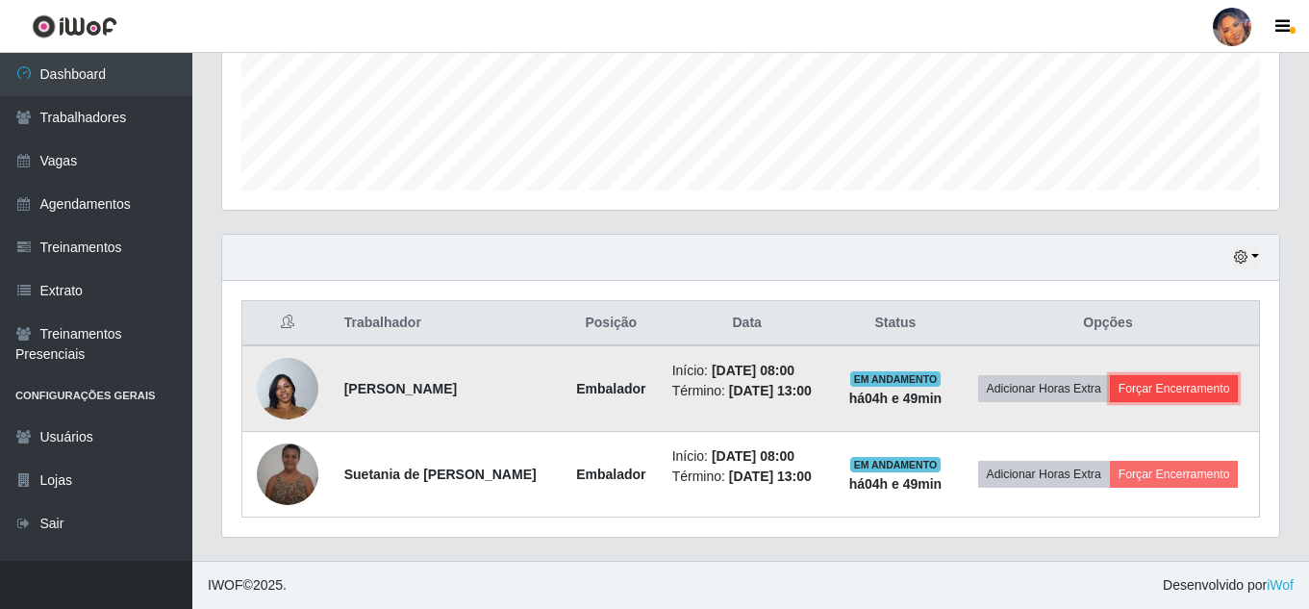
drag, startPoint x: 1170, startPoint y: 390, endPoint x: 1158, endPoint y: 391, distance: 11.6
click at [1158, 391] on button "Forçar Encerramento" at bounding box center [1174, 388] width 129 height 27
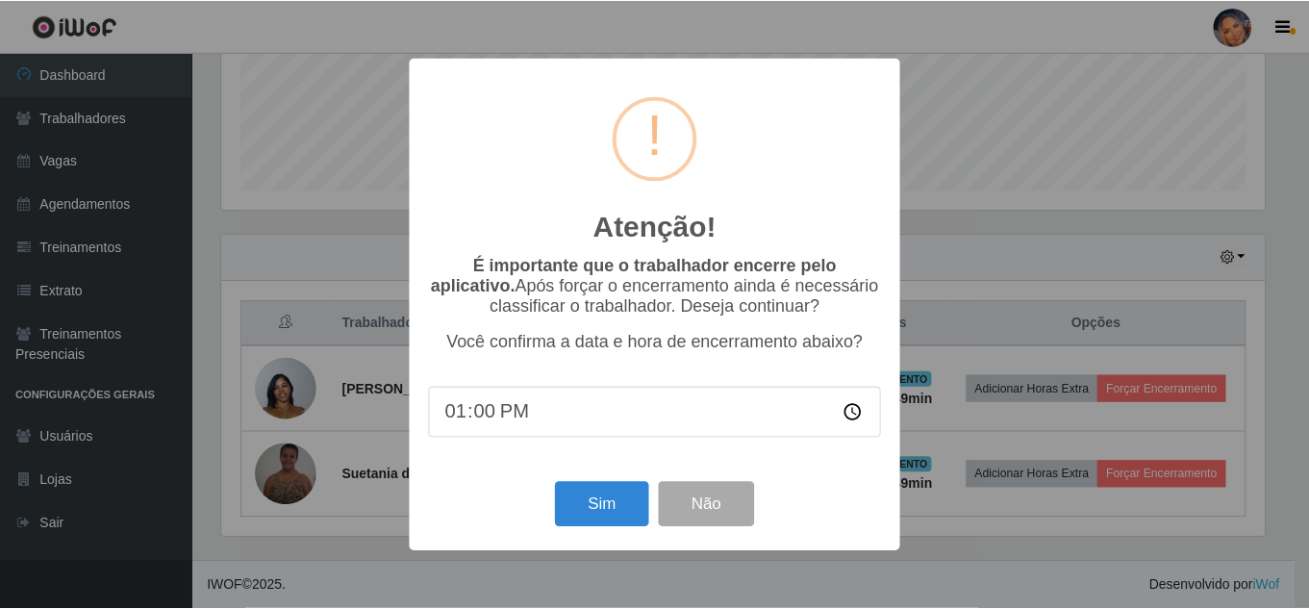
scroll to position [399, 1048]
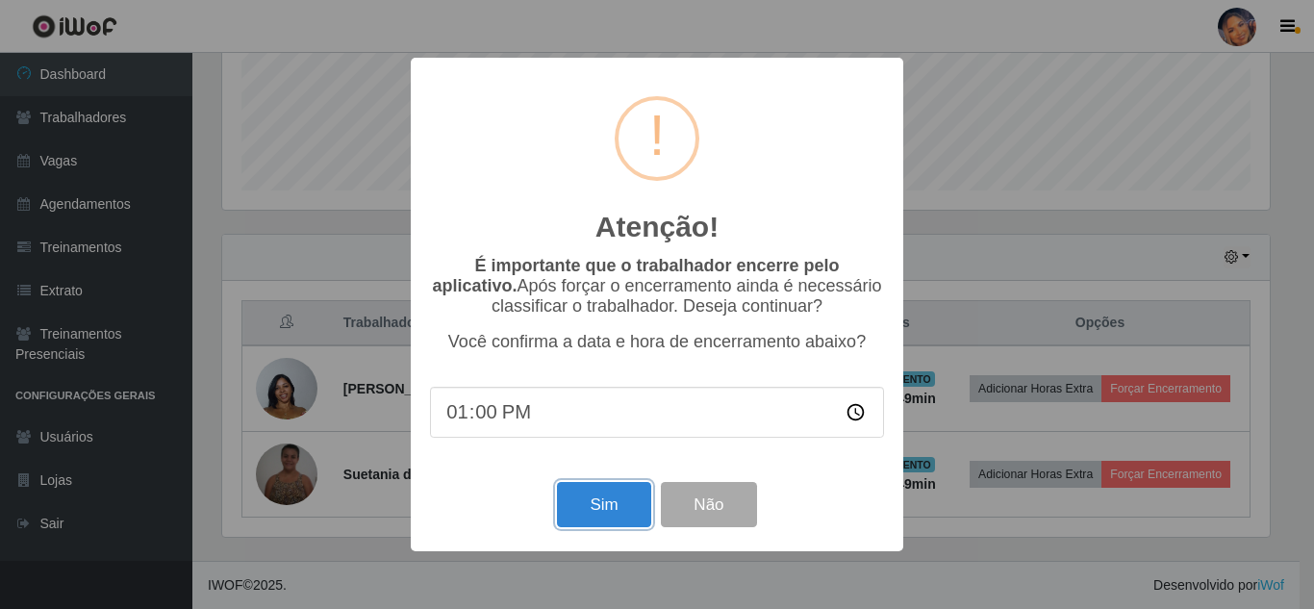
drag, startPoint x: 610, startPoint y: 525, endPoint x: 622, endPoint y: 513, distance: 17.0
click at [611, 522] on button "Sim" at bounding box center [603, 504] width 93 height 45
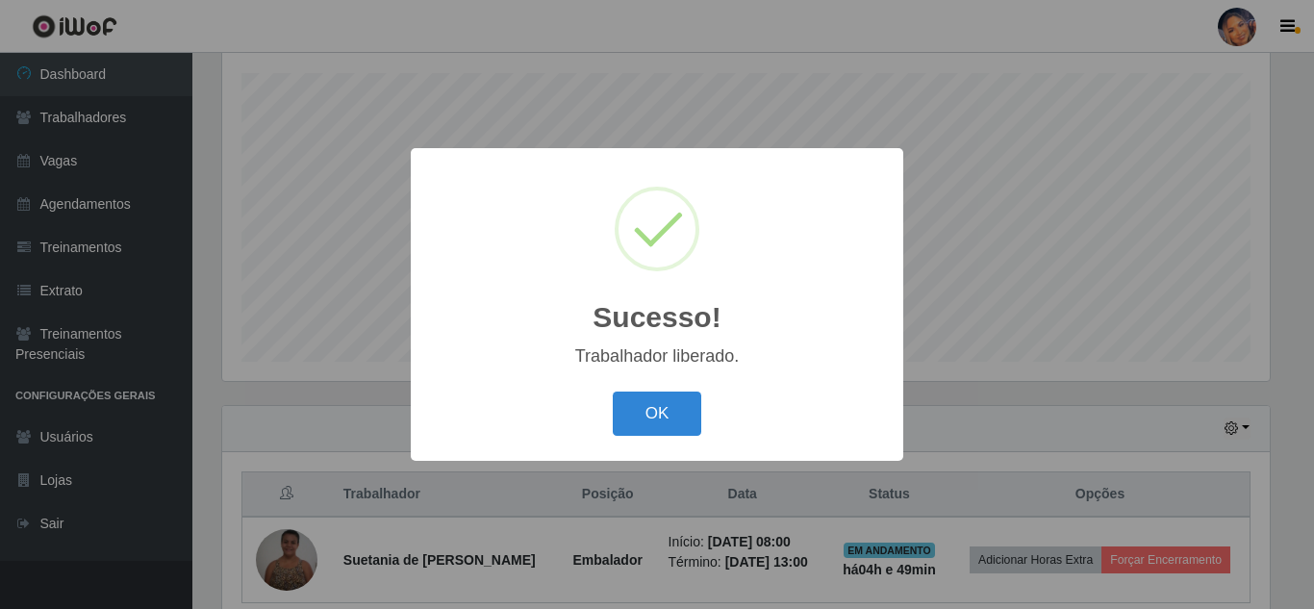
drag, startPoint x: 638, startPoint y: 410, endPoint x: 746, endPoint y: 388, distance: 110.0
click at [637, 409] on button "OK" at bounding box center [657, 414] width 89 height 45
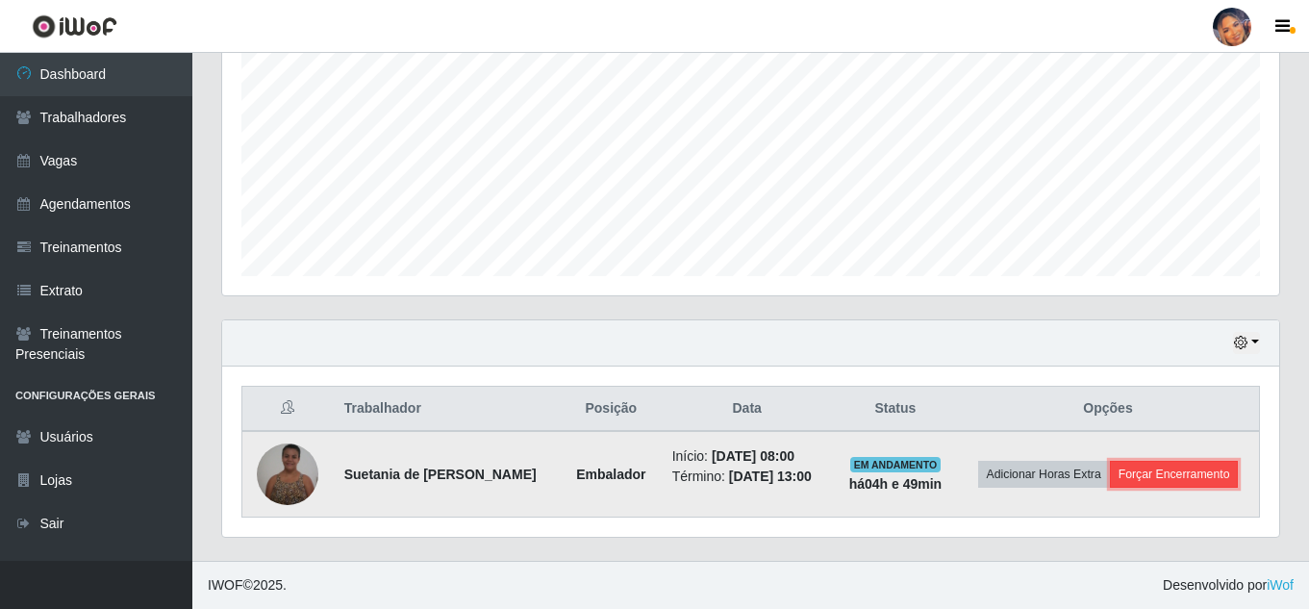
click at [1153, 478] on button "Forçar Encerramento" at bounding box center [1174, 474] width 129 height 27
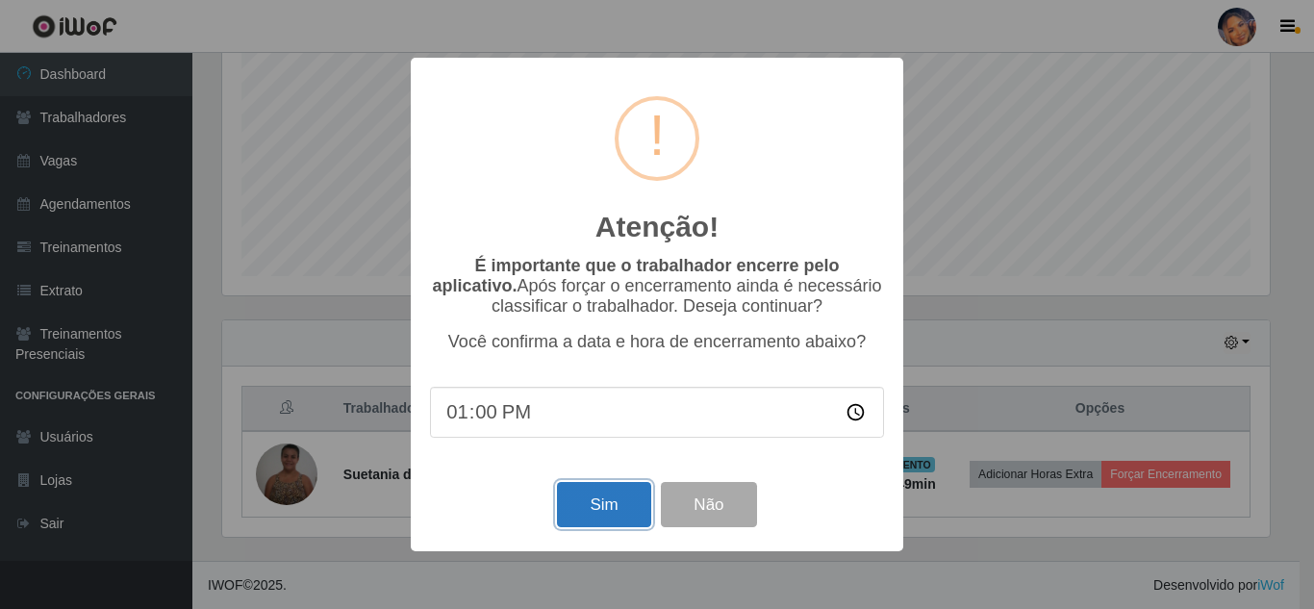
click at [581, 496] on button "Sim" at bounding box center [603, 504] width 93 height 45
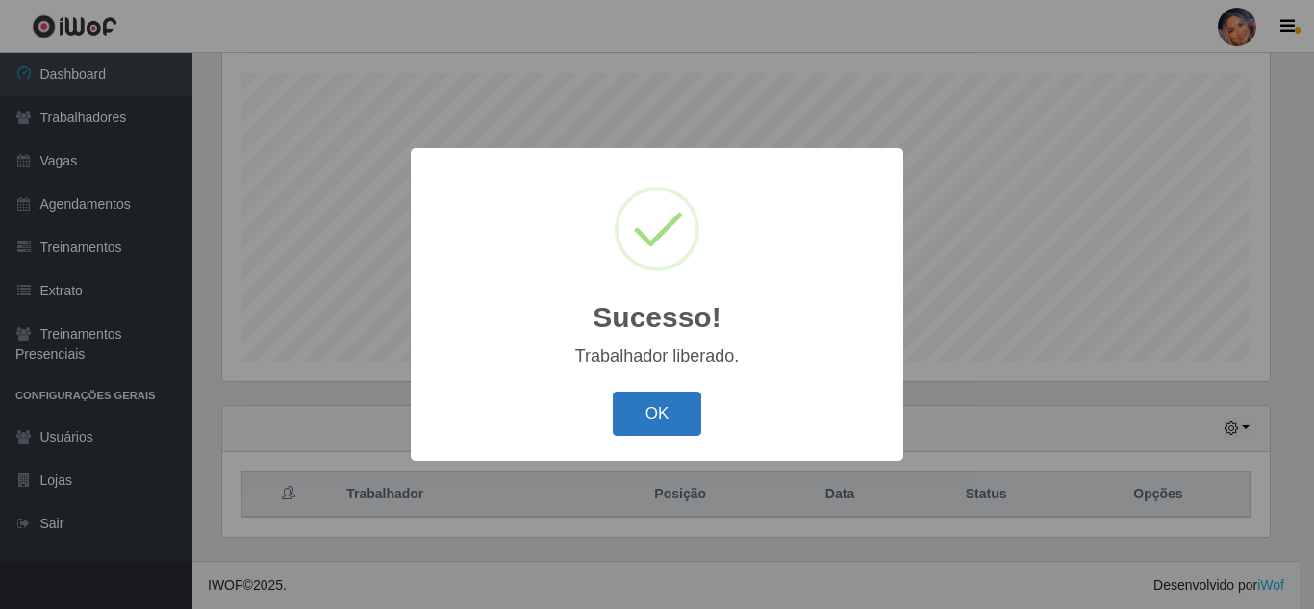
click at [648, 425] on button "OK" at bounding box center [657, 414] width 89 height 45
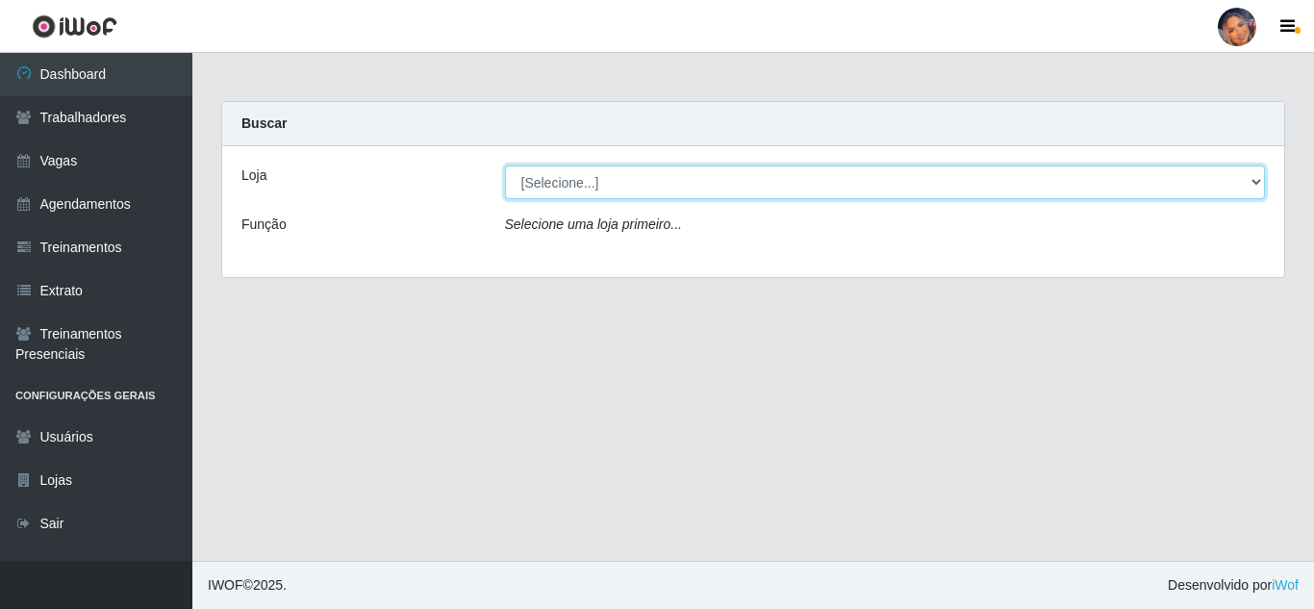
click at [604, 178] on select "[Selecione...] Supermercado Preço Bom" at bounding box center [885, 182] width 761 height 34
select select "169"
click at [505, 165] on select "[Selecione...] Supermercado Preço Bom" at bounding box center [885, 182] width 761 height 34
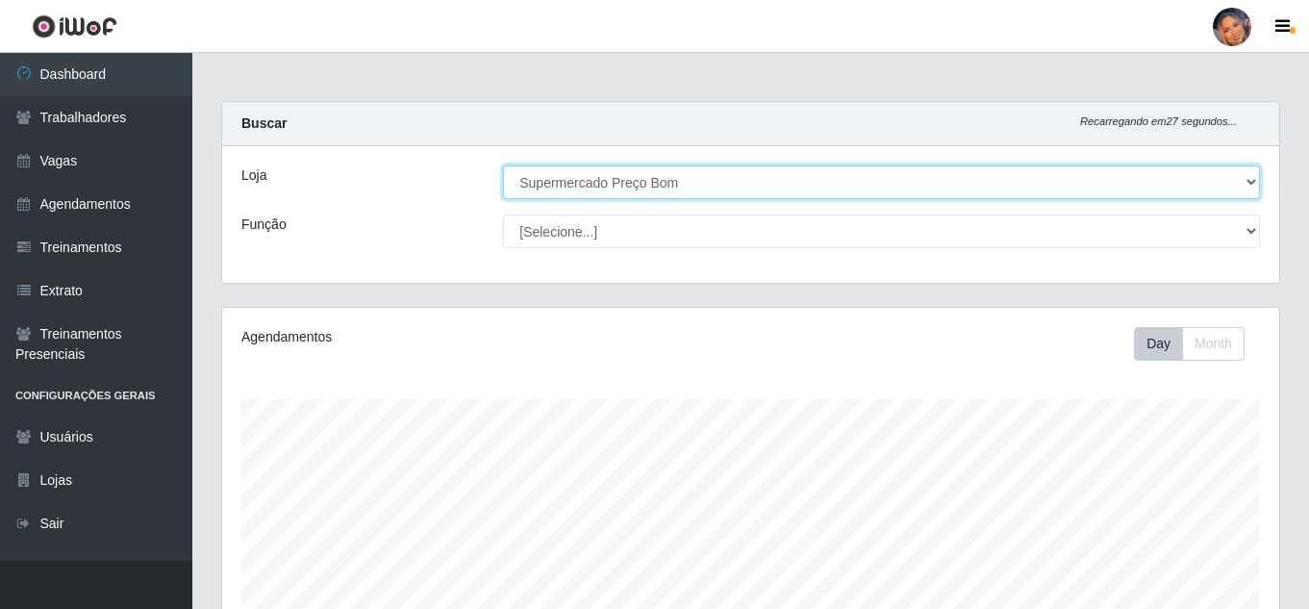
scroll to position [326, 0]
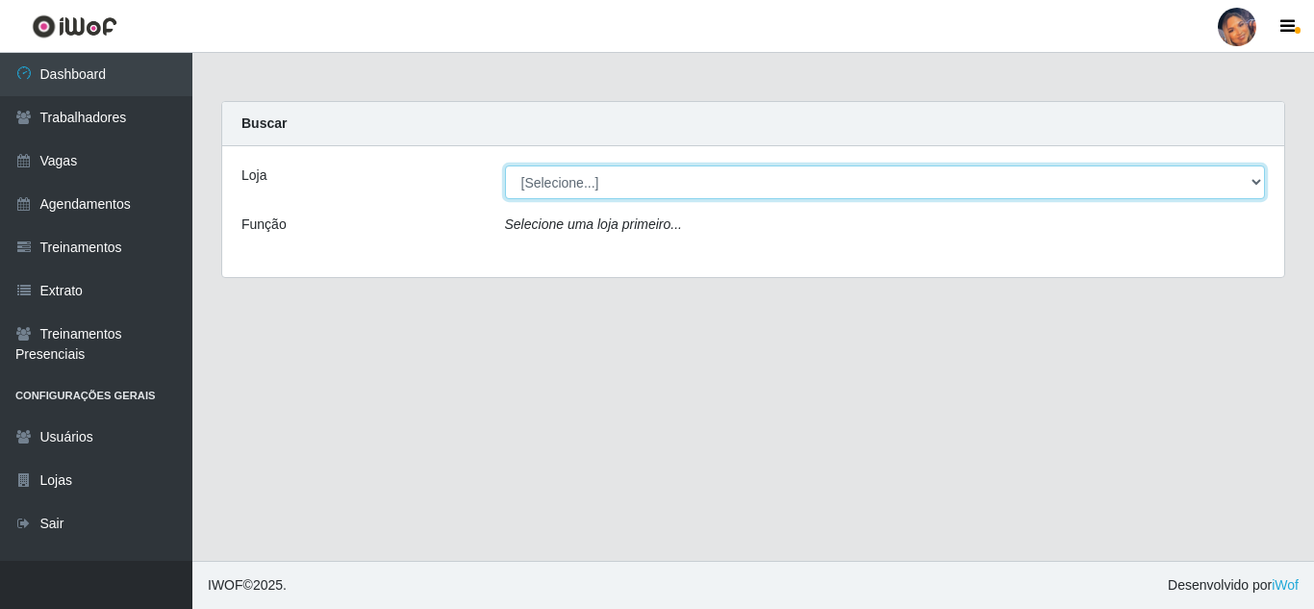
click at [547, 186] on select "[Selecione...] Supermercado Preço Bom" at bounding box center [885, 182] width 761 height 34
select select "169"
click at [505, 165] on select "[Selecione...] Supermercado Preço Bom" at bounding box center [885, 182] width 761 height 34
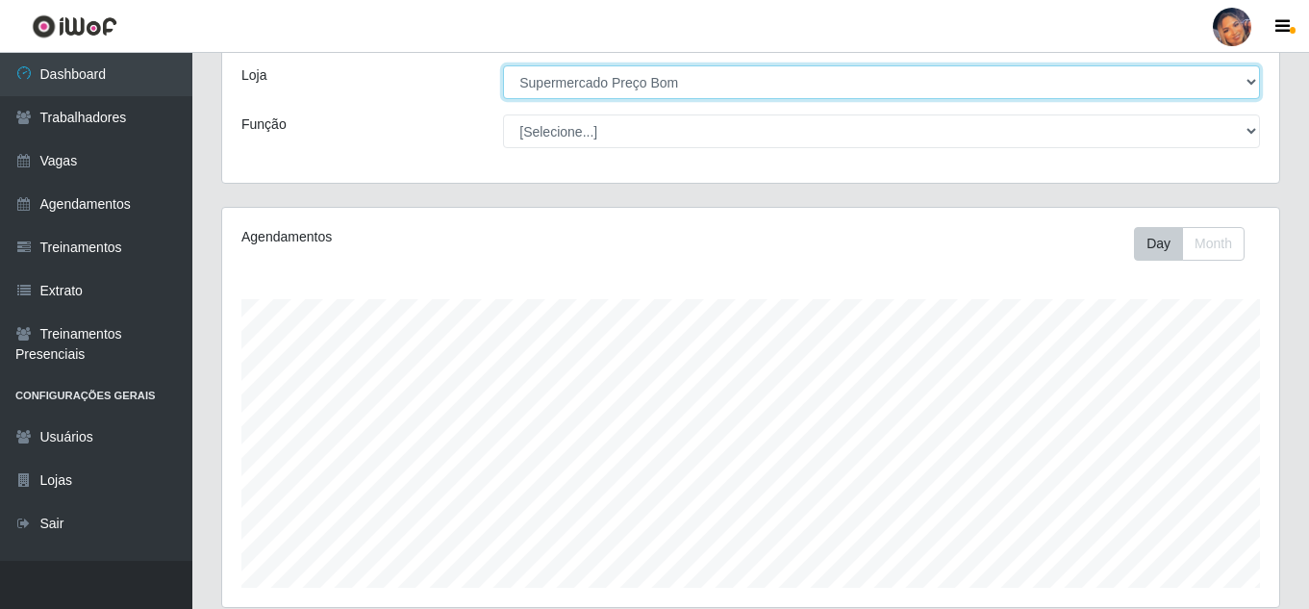
scroll to position [326, 0]
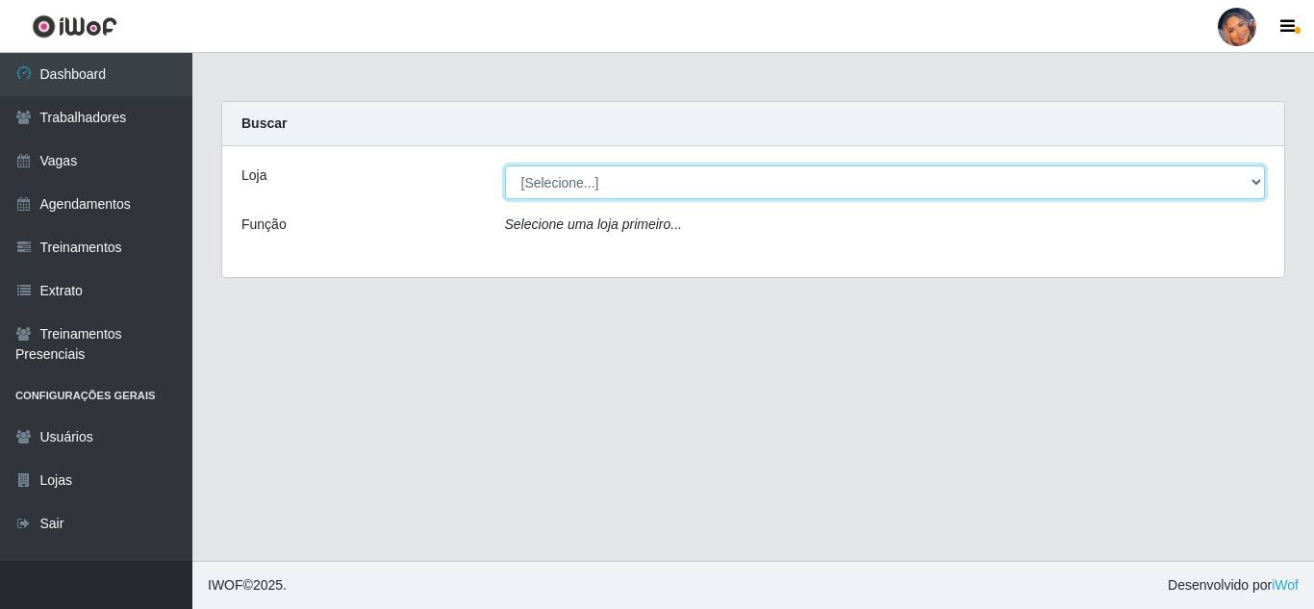
click at [566, 181] on select "[Selecione...] Supermercado Preço Bom" at bounding box center [885, 182] width 761 height 34
select select "169"
click at [505, 165] on select "[Selecione...] Supermercado Preço Bom" at bounding box center [885, 182] width 761 height 34
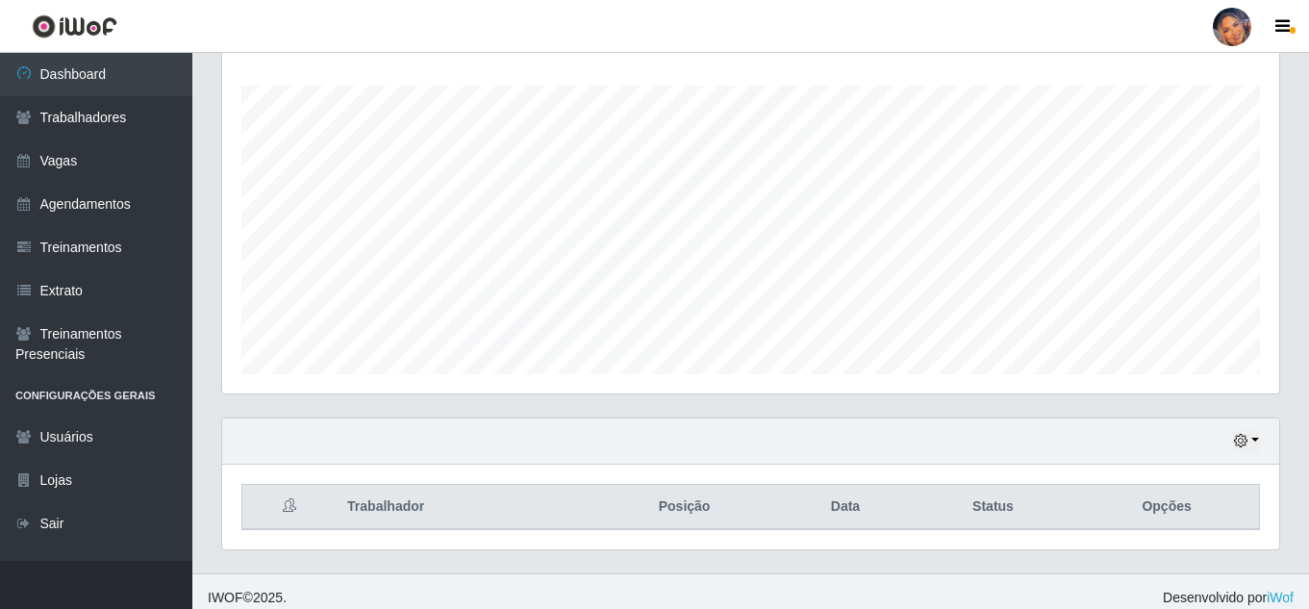
scroll to position [326, 0]
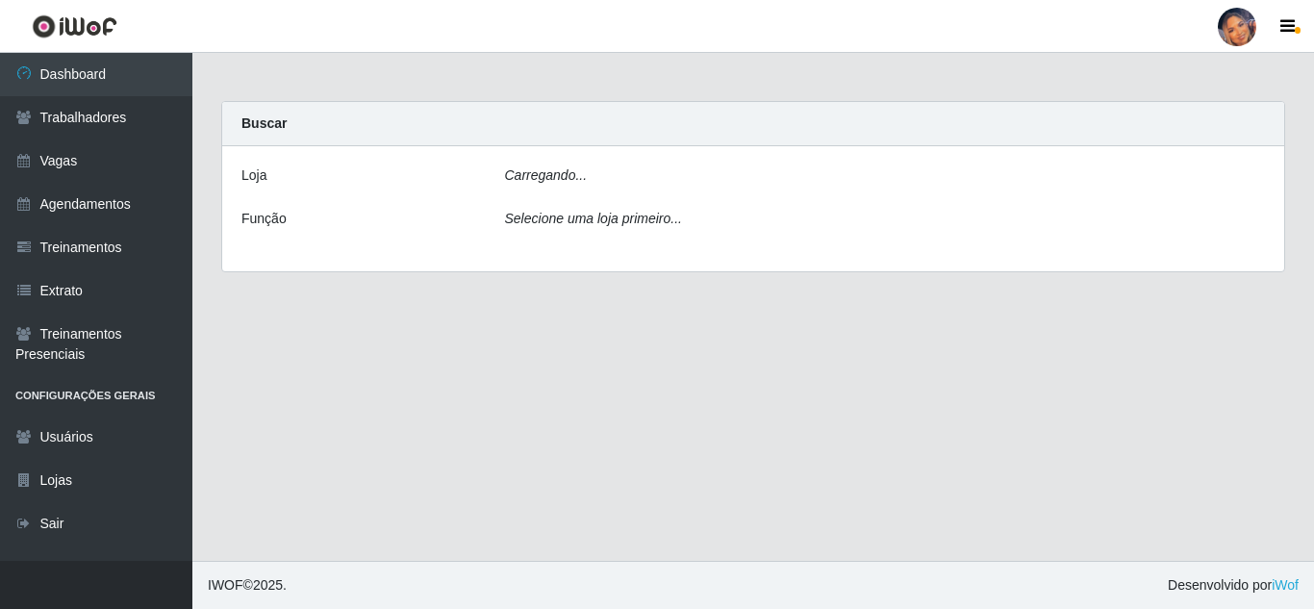
click at [598, 181] on div "Carregando..." at bounding box center [886, 179] width 790 height 28
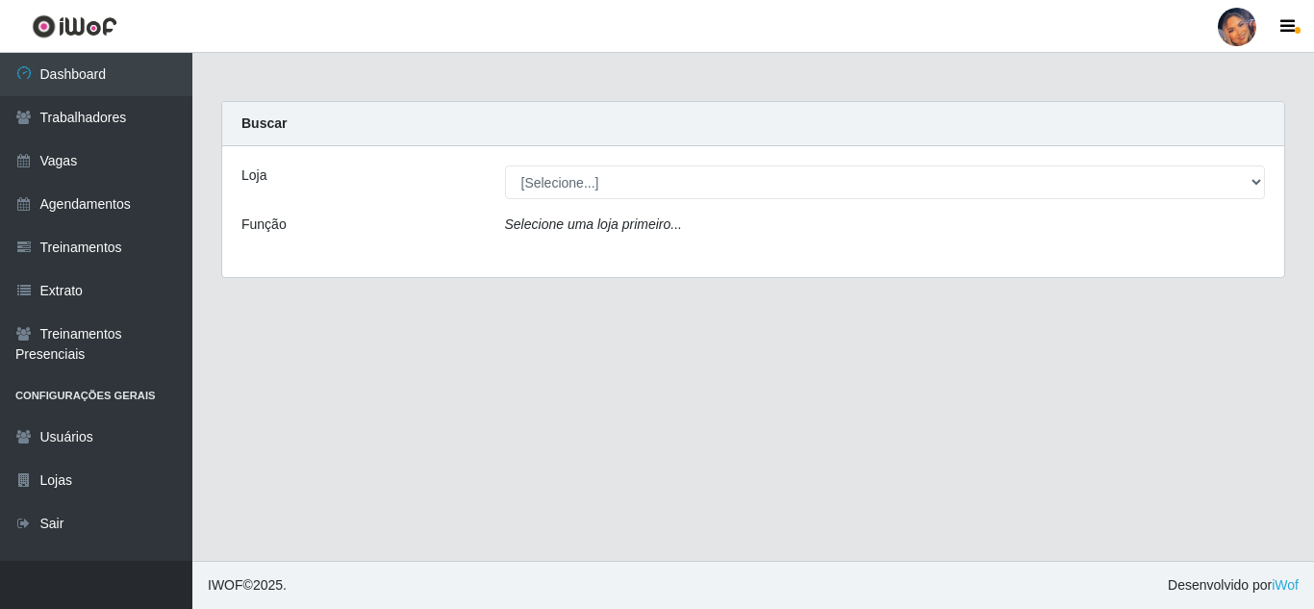
click at [599, 174] on select "[Selecione...] Supermercado Preço Bom" at bounding box center [885, 182] width 761 height 34
select select "169"
click at [505, 165] on select "[Selecione...] Supermercado Preço Bom" at bounding box center [885, 182] width 761 height 34
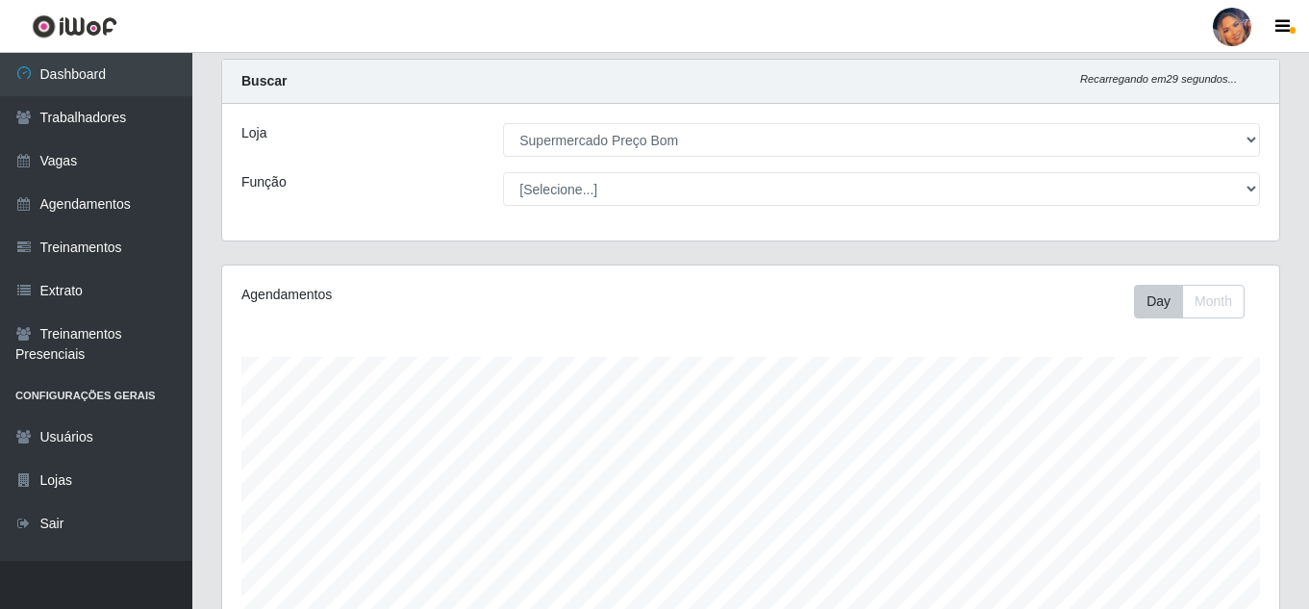
scroll to position [326, 0]
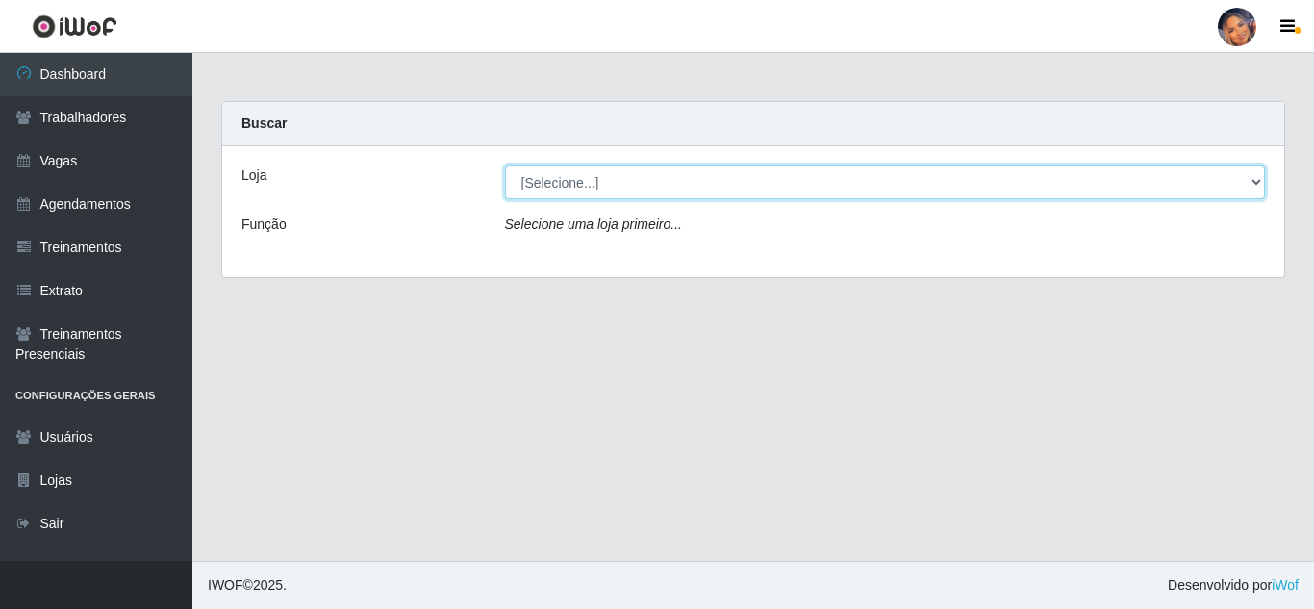
drag, startPoint x: 581, startPoint y: 204, endPoint x: 578, endPoint y: 187, distance: 17.6
click at [579, 188] on select "[Selecione...] Supermercado Preço Bom" at bounding box center [885, 182] width 761 height 34
select select "169"
click at [505, 165] on select "[Selecione...] Supermercado Preço Bom" at bounding box center [885, 182] width 761 height 34
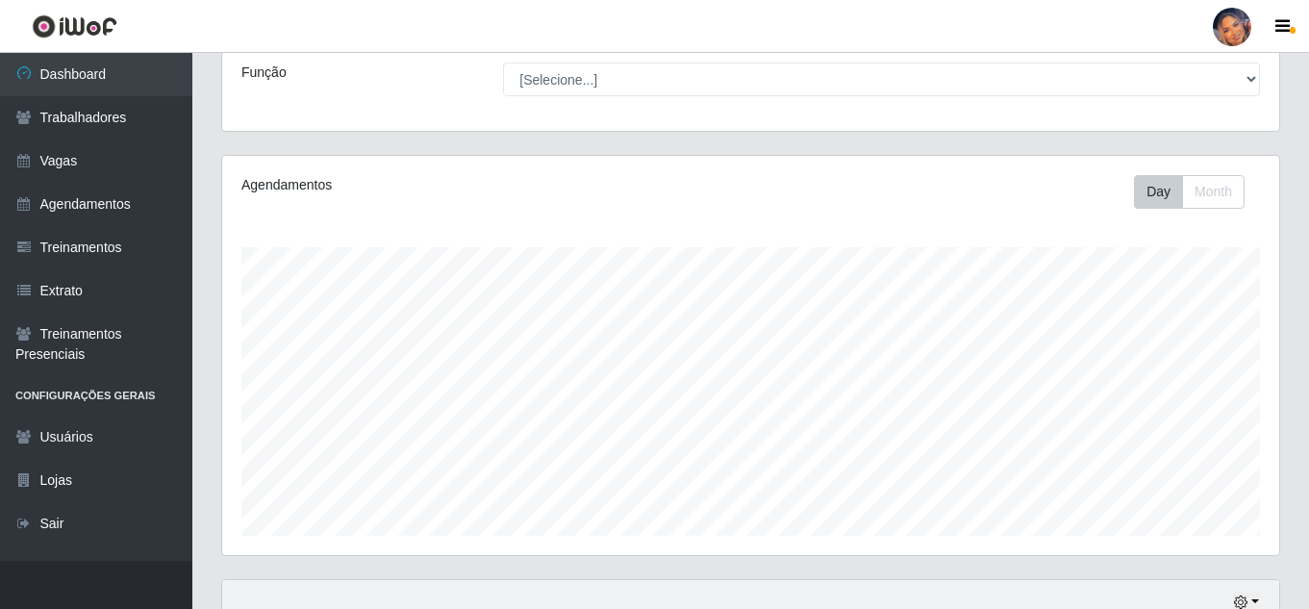
scroll to position [326, 0]
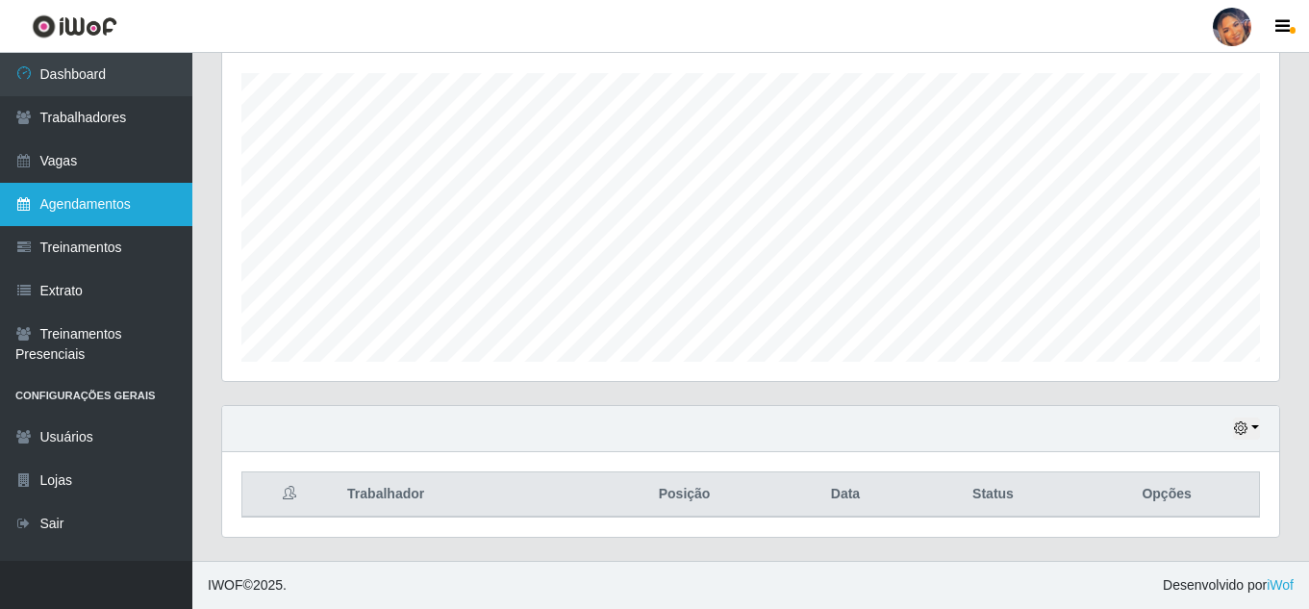
click at [108, 206] on link "Agendamentos" at bounding box center [96, 204] width 192 height 43
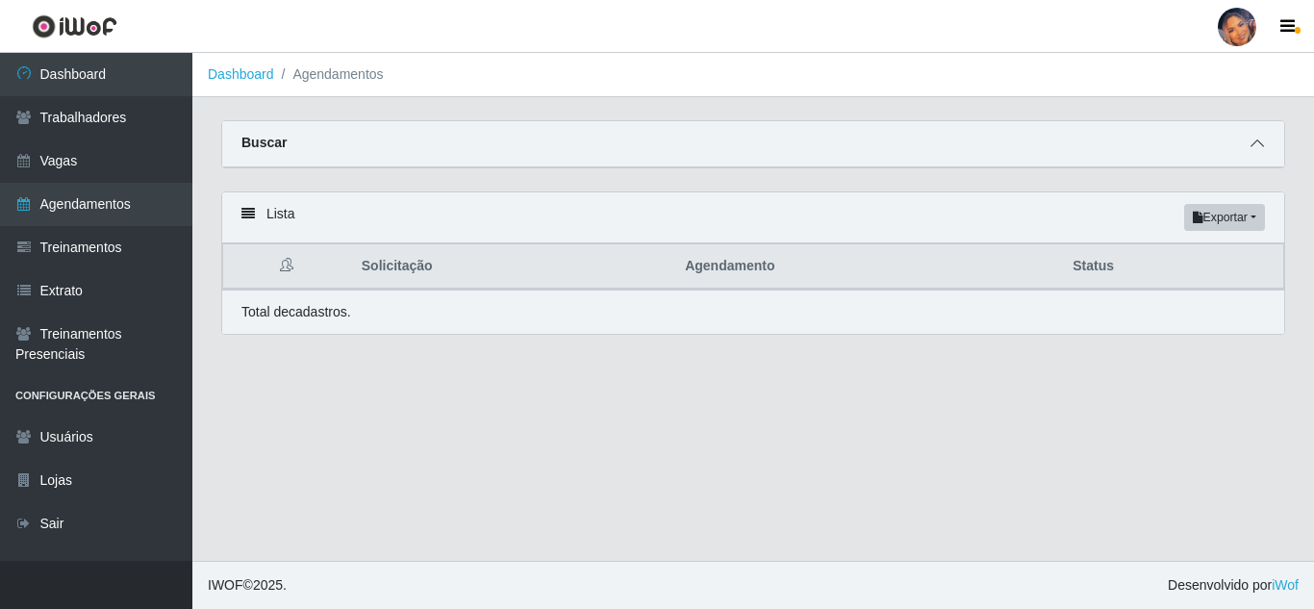
click at [1257, 146] on icon at bounding box center [1257, 143] width 13 height 13
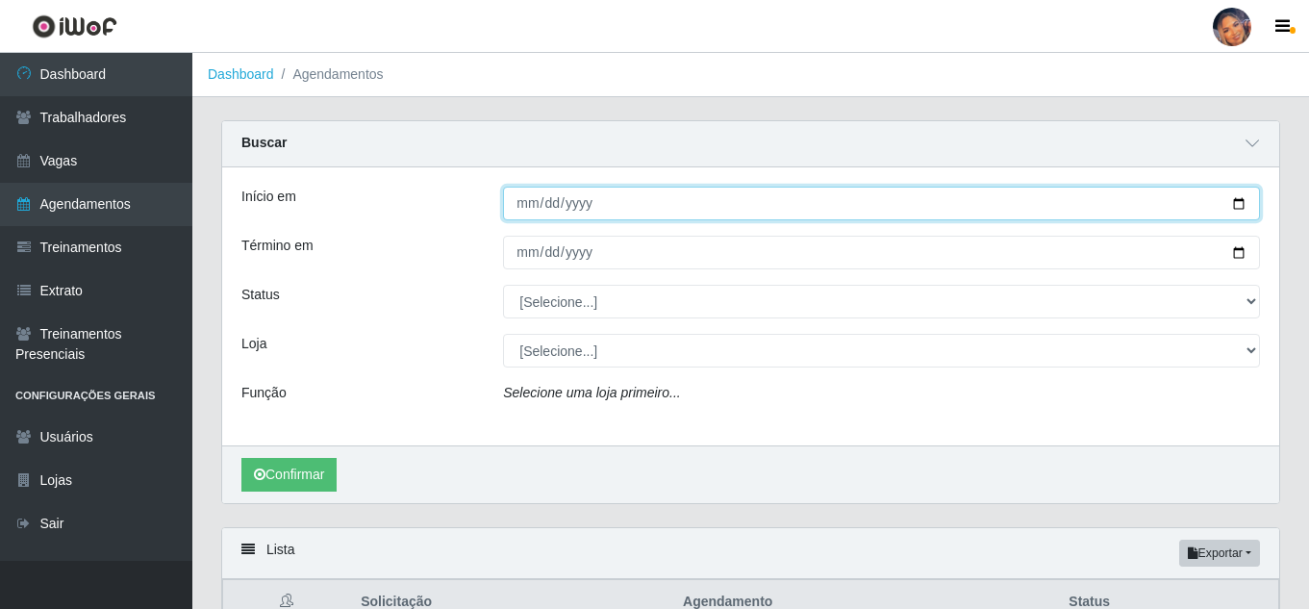
click at [1230, 208] on input "Início em" at bounding box center [881, 204] width 757 height 34
click at [1231, 201] on input "Início em" at bounding box center [881, 204] width 757 height 34
type input "[DATE]"
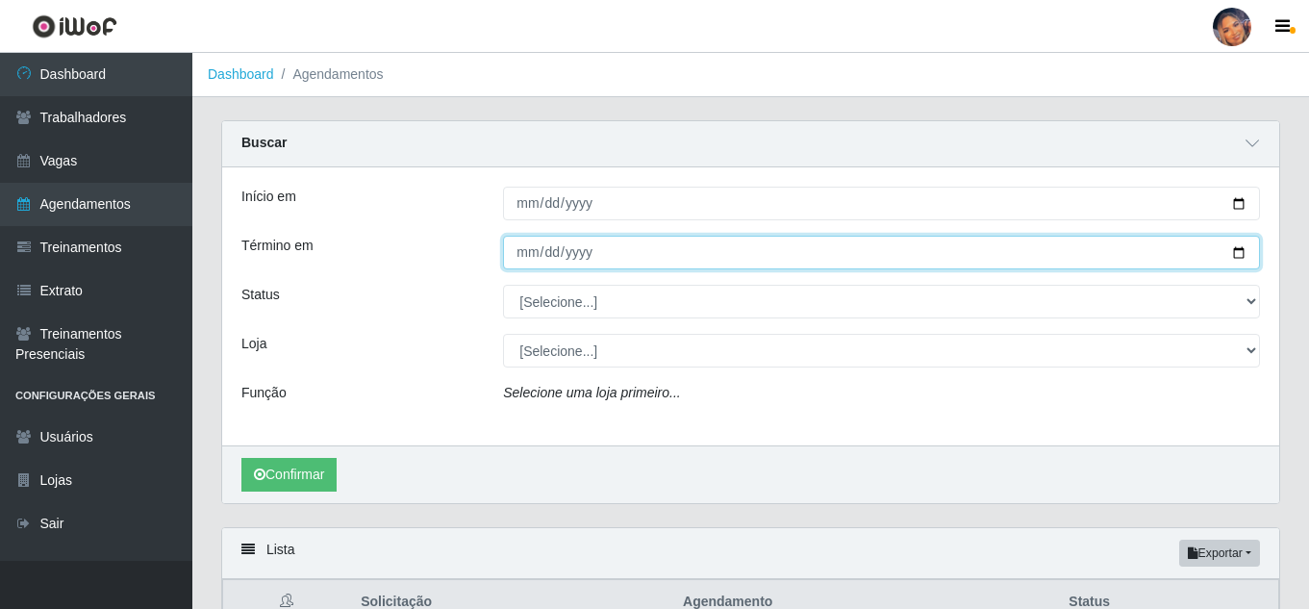
click at [1241, 253] on input "Término em" at bounding box center [881, 253] width 757 height 34
type input "[DATE]"
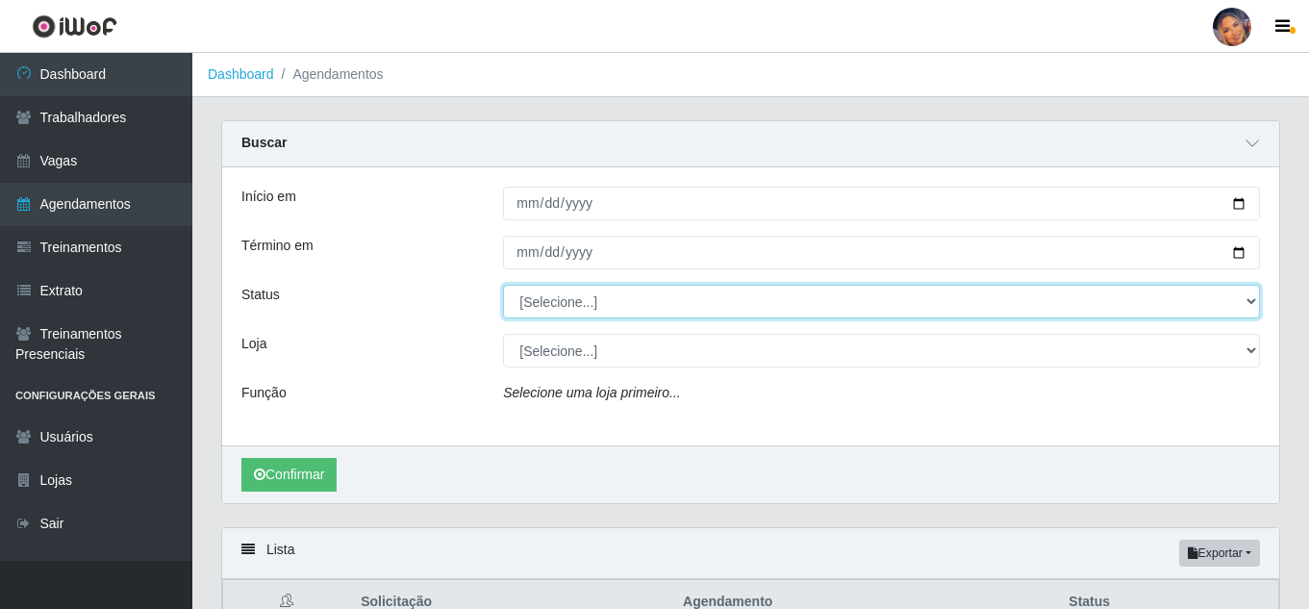
click at [1222, 302] on select "[Selecione...] AGENDADO AGUARDANDO LIBERAR EM ANDAMENTO EM REVISÃO FINALIZADO C…" at bounding box center [881, 302] width 757 height 34
select select "AGENDADO"
click at [503, 286] on select "[Selecione...] AGENDADO AGUARDANDO LIBERAR EM ANDAMENTO EM REVISÃO FINALIZADO C…" at bounding box center [881, 302] width 757 height 34
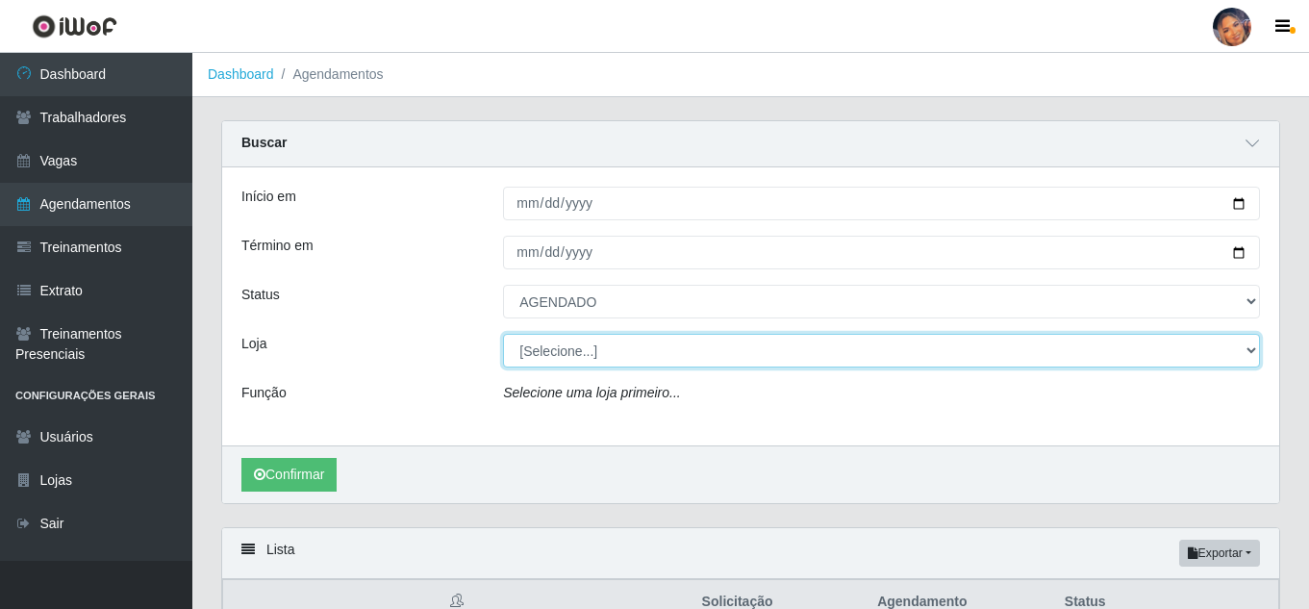
click at [571, 360] on select "[Selecione...] Supermercado Preço Bom" at bounding box center [881, 351] width 757 height 34
select select "169"
click at [503, 335] on select "[Selecione...] Supermercado Preço Bom" at bounding box center [881, 351] width 757 height 34
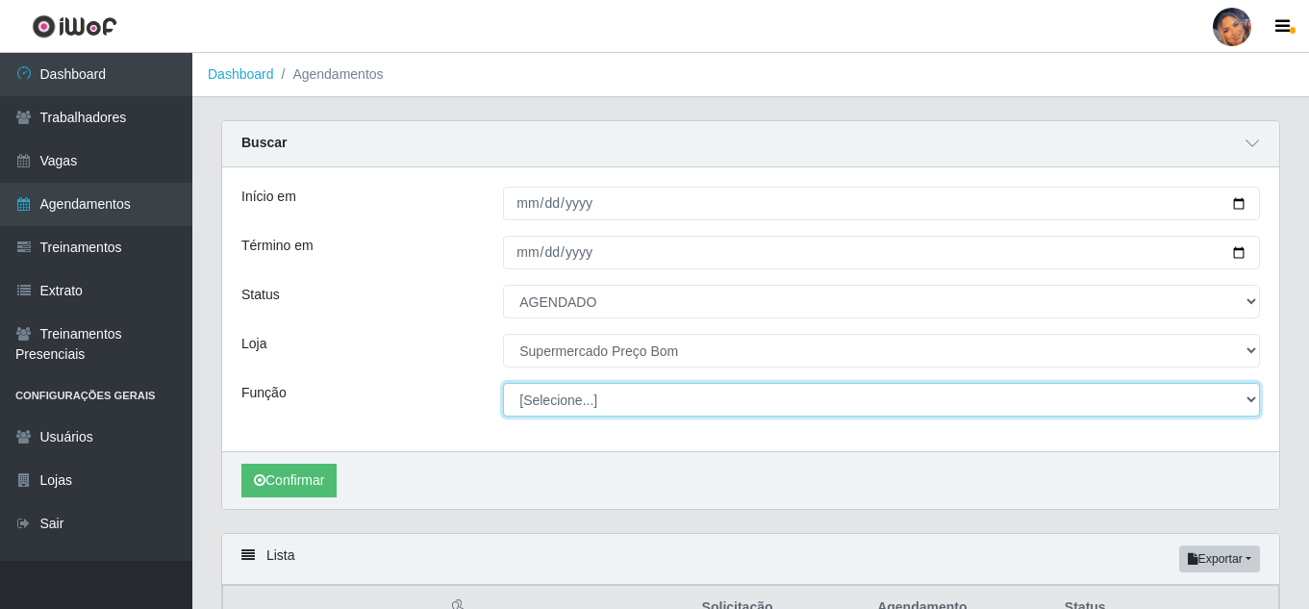
click at [535, 412] on select "[Selecione...] ASG ASG + ASG ++ Balconista Balconista + Balconista ++ Embalador…" at bounding box center [881, 400] width 757 height 34
select select "22"
click at [503, 384] on select "[Selecione...] ASG ASG + ASG ++ Balconista Balconista + Balconista ++ Embalador…" at bounding box center [881, 400] width 757 height 34
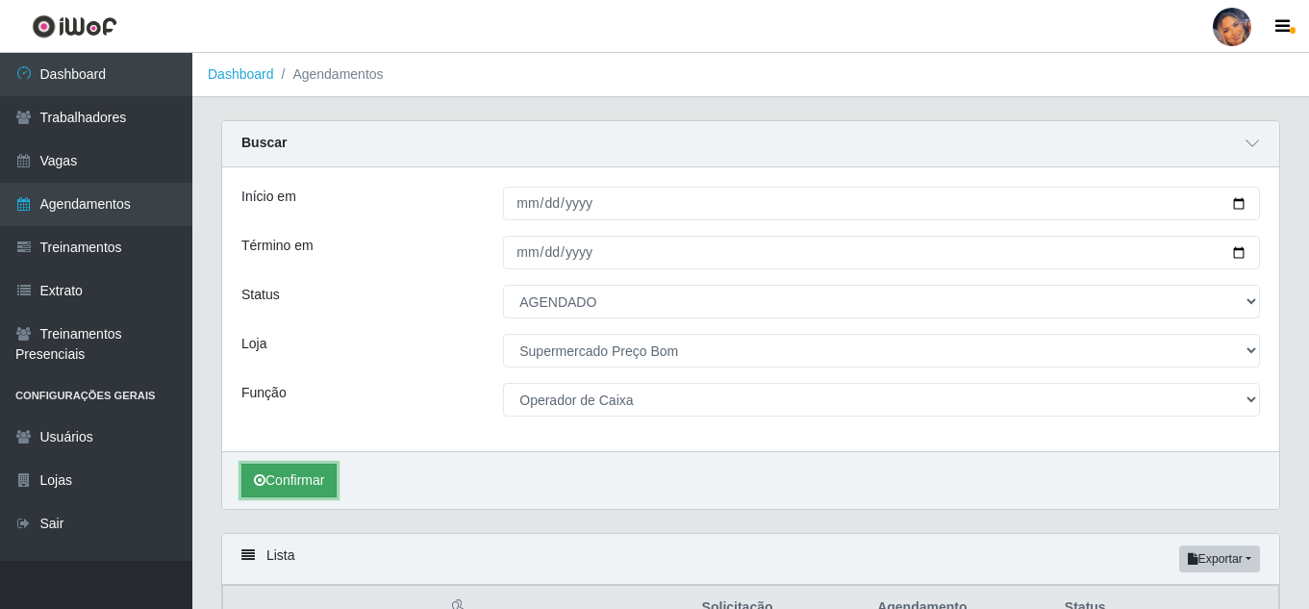
click at [310, 477] on button "Confirmar" at bounding box center [288, 481] width 95 height 34
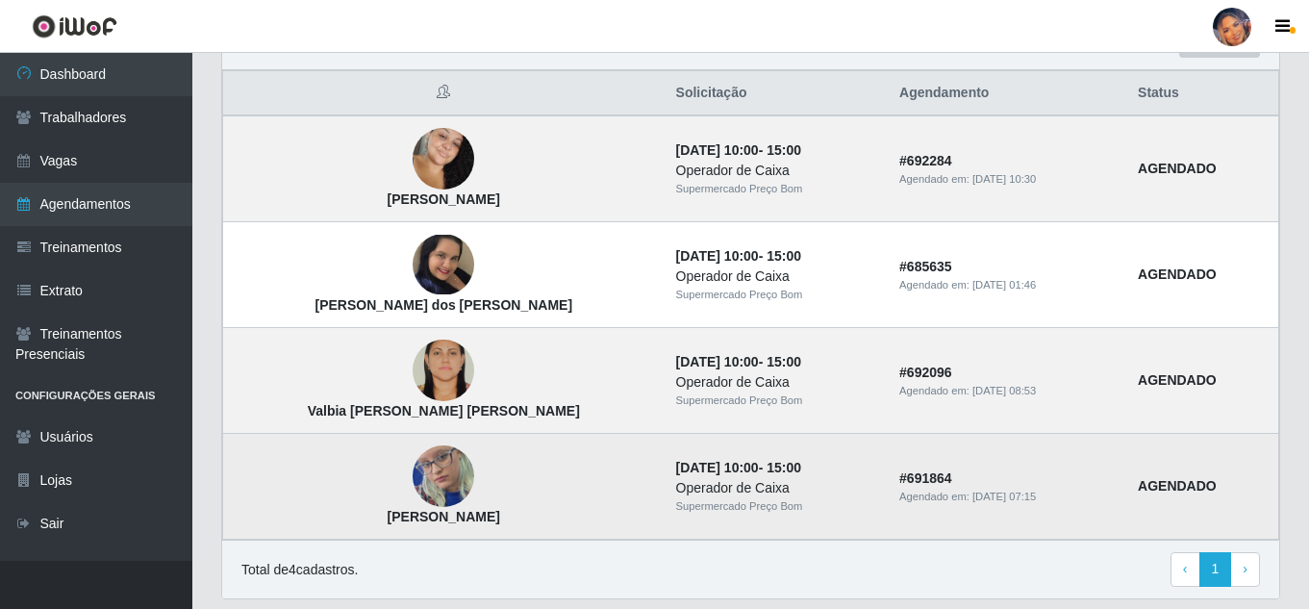
scroll to position [481, 0]
